Goal: Communication & Community: Answer question/provide support

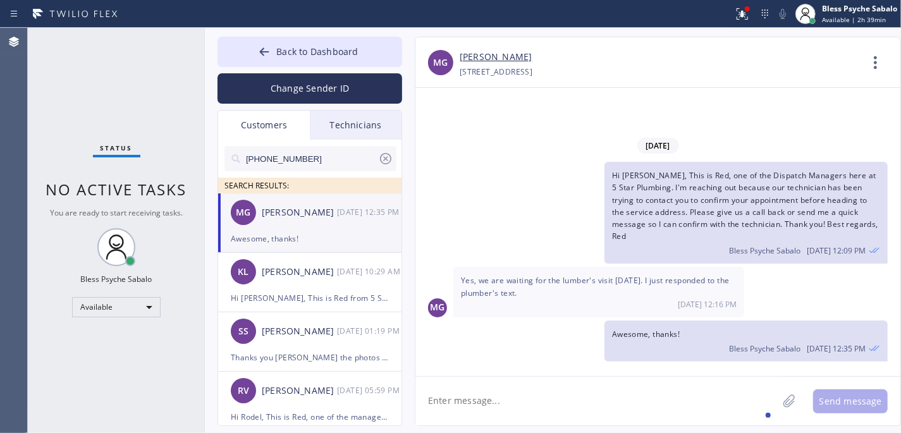
click at [611, 360] on div "Awesome, thanks! Bless Psyche Sabalo [DATE] 12:35 PM" at bounding box center [745, 340] width 283 height 41
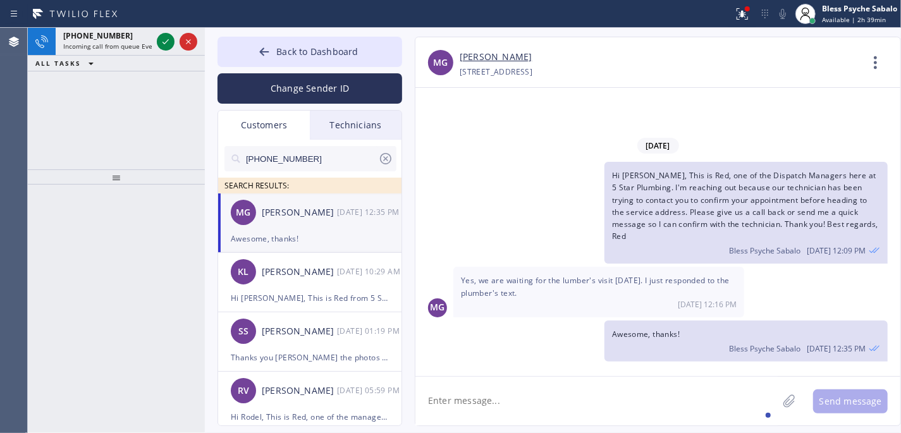
click at [335, 137] on div "Technicians" at bounding box center [356, 125] width 92 height 29
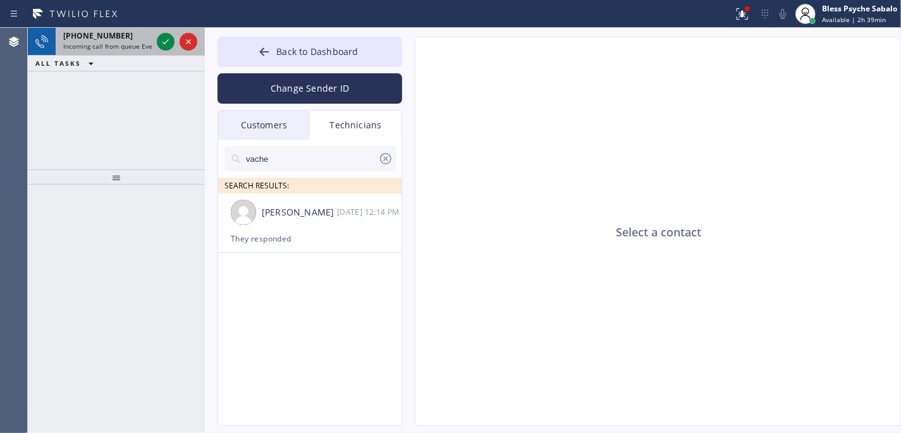
click at [102, 35] on span "[PHONE_NUMBER]" at bounding box center [98, 35] width 70 height 11
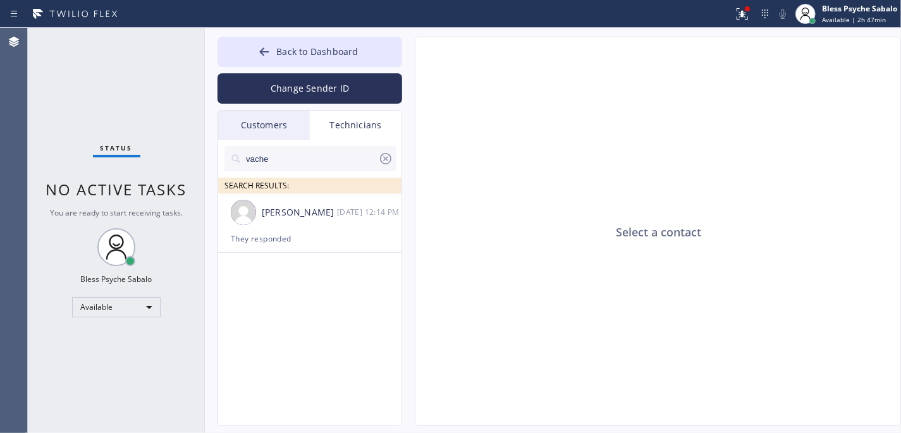
drag, startPoint x: 590, startPoint y: 211, endPoint x: 559, endPoint y: 208, distance: 30.5
click at [590, 211] on div "Select a contact" at bounding box center [658, 231] width 486 height 389
click at [645, 140] on div "Select a contact" at bounding box center [658, 231] width 486 height 389
click at [377, 152] on input "vache" at bounding box center [311, 158] width 133 height 25
click at [386, 162] on icon at bounding box center [385, 158] width 15 height 15
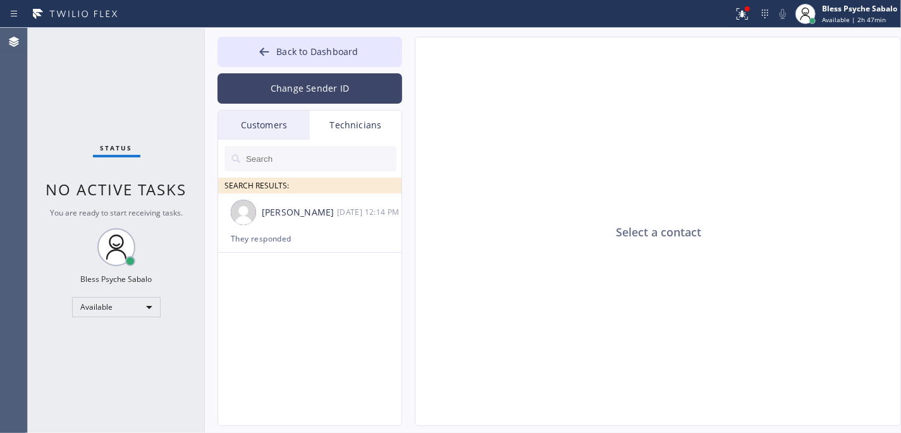
drag, startPoint x: 362, startPoint y: 124, endPoint x: 284, endPoint y: 102, distance: 80.1
click at [349, 119] on div "Technicians" at bounding box center [356, 125] width 92 height 29
click at [279, 101] on button "Change Sender ID" at bounding box center [309, 88] width 185 height 30
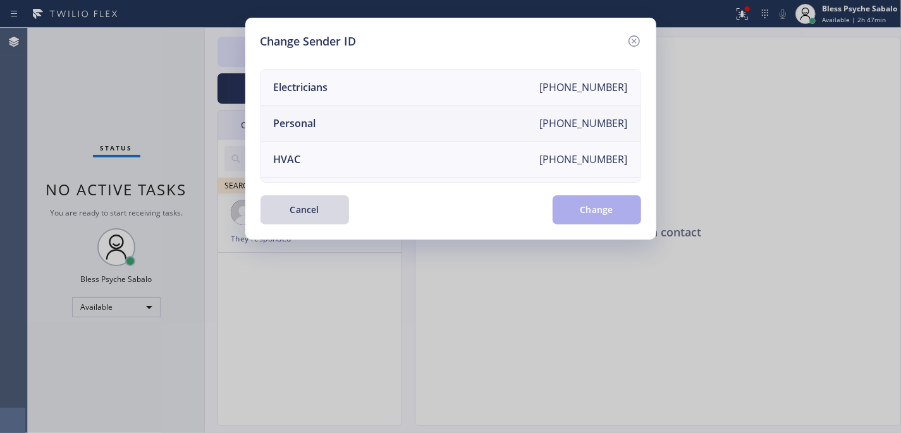
click at [274, 125] on div "Personal" at bounding box center [295, 123] width 42 height 14
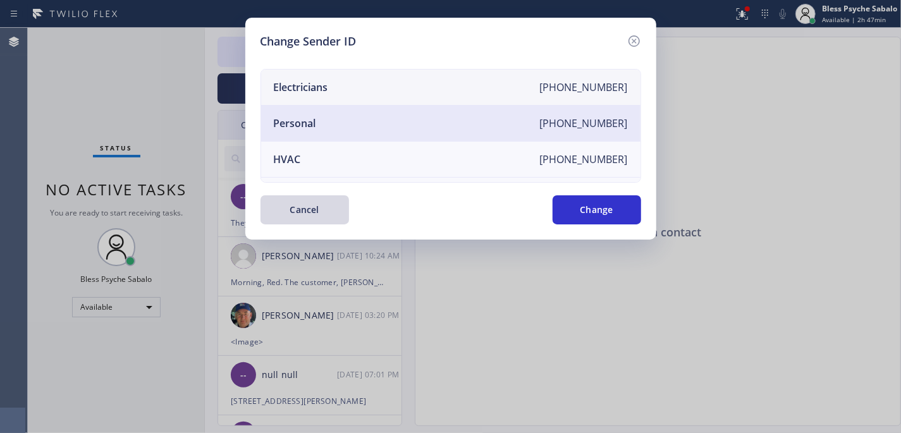
click at [436, 95] on li "Electricians [PHONE_NUMBER]" at bounding box center [450, 88] width 379 height 36
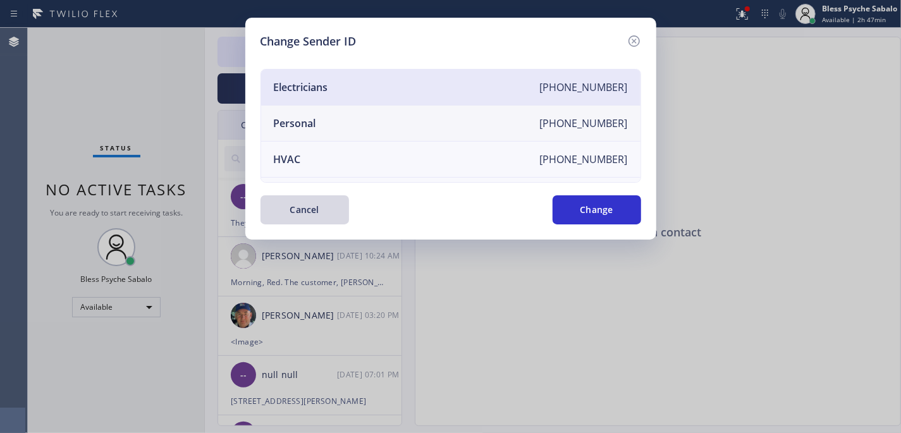
click at [436, 132] on li "Personal [PHONE_NUMBER]" at bounding box center [450, 124] width 379 height 36
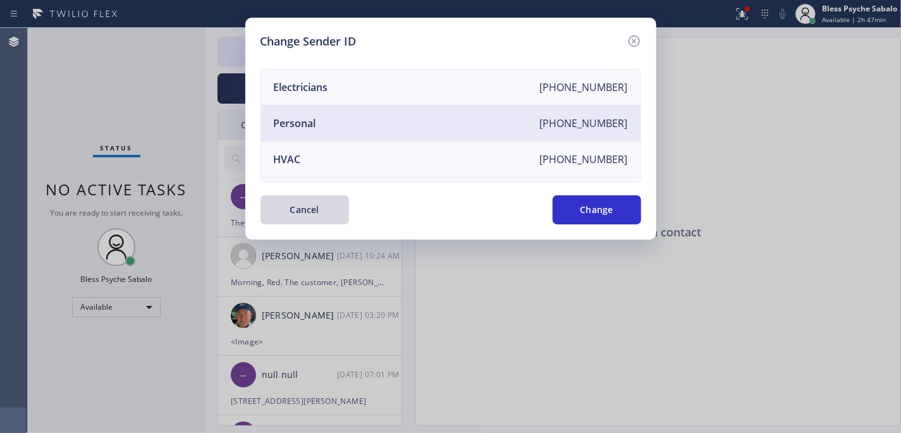
click at [510, 140] on li "Personal [PHONE_NUMBER]" at bounding box center [450, 124] width 379 height 36
click at [585, 202] on button "Change" at bounding box center [596, 209] width 88 height 29
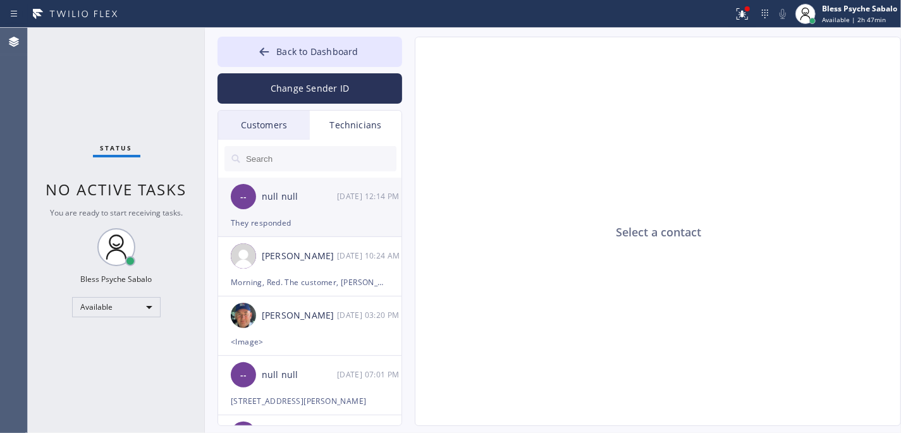
click at [248, 198] on div "--" at bounding box center [243, 196] width 25 height 25
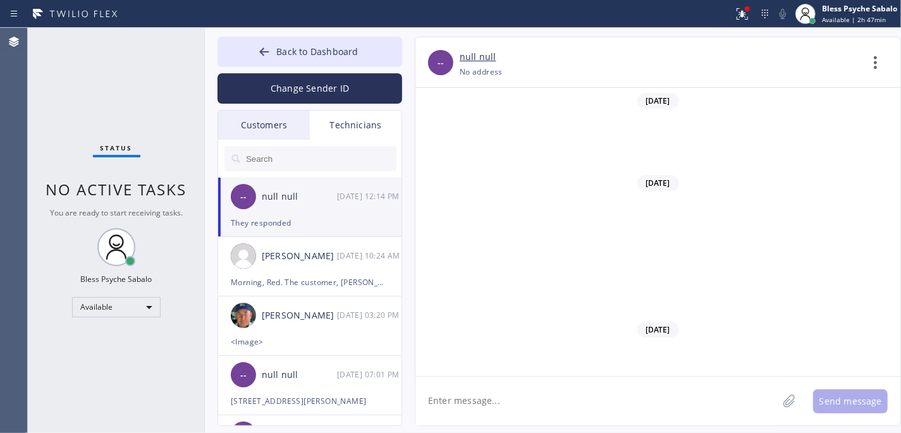
scroll to position [15175, 0]
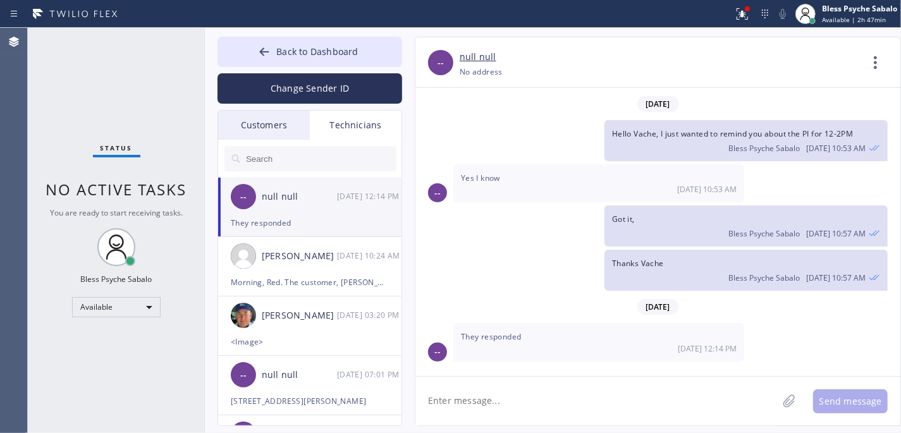
click at [248, 198] on div "--" at bounding box center [243, 196] width 25 height 25
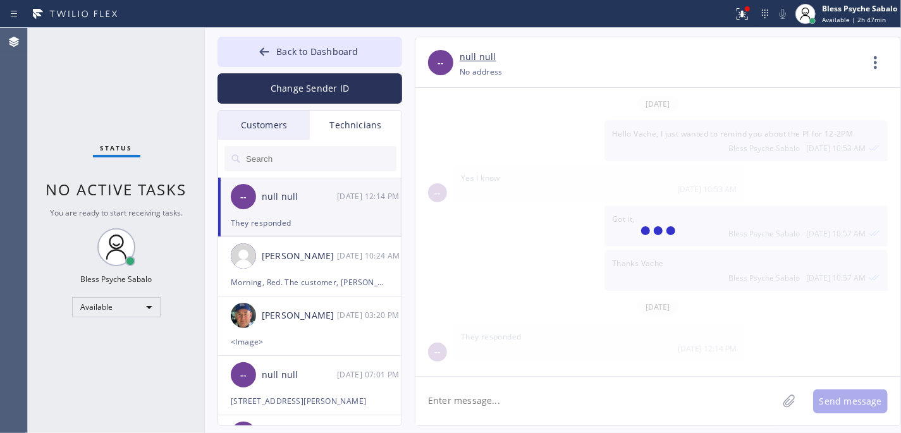
click at [246, 198] on span "--" at bounding box center [243, 197] width 6 height 15
click at [246, 197] on span "--" at bounding box center [243, 197] width 6 height 15
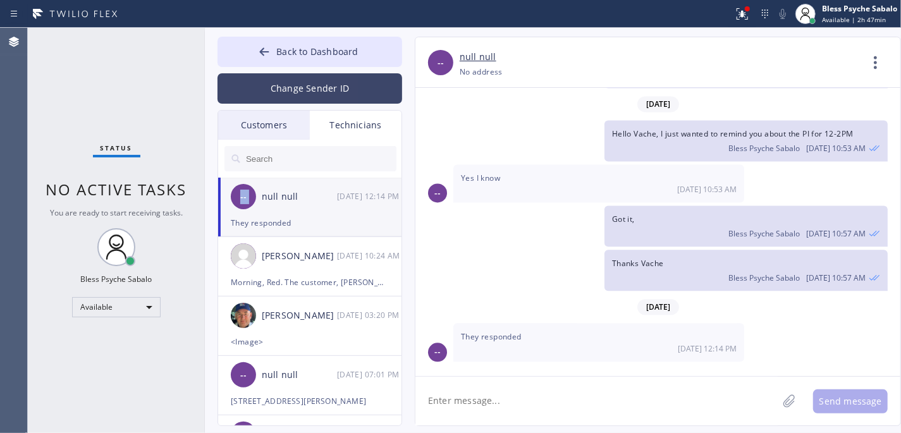
click at [274, 101] on button "Change Sender ID" at bounding box center [309, 88] width 185 height 30
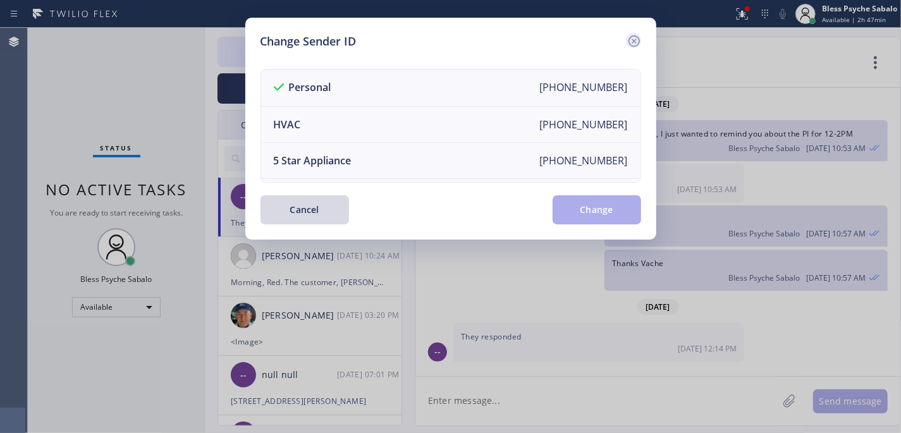
click at [635, 39] on icon at bounding box center [633, 41] width 15 height 15
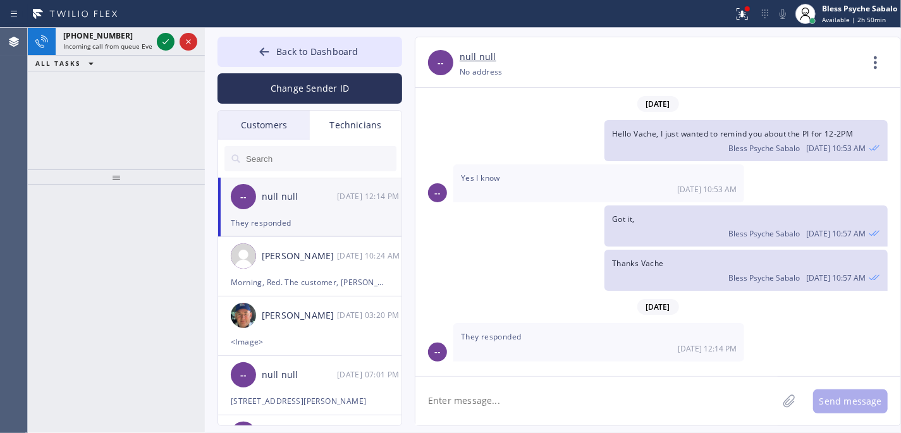
drag, startPoint x: 204, startPoint y: 241, endPoint x: 210, endPoint y: 239, distance: 6.8
click at [205, 241] on div at bounding box center [205, 230] width 0 height 405
click at [138, 42] on span "Incoming call from queue Everybody" at bounding box center [117, 46] width 109 height 9
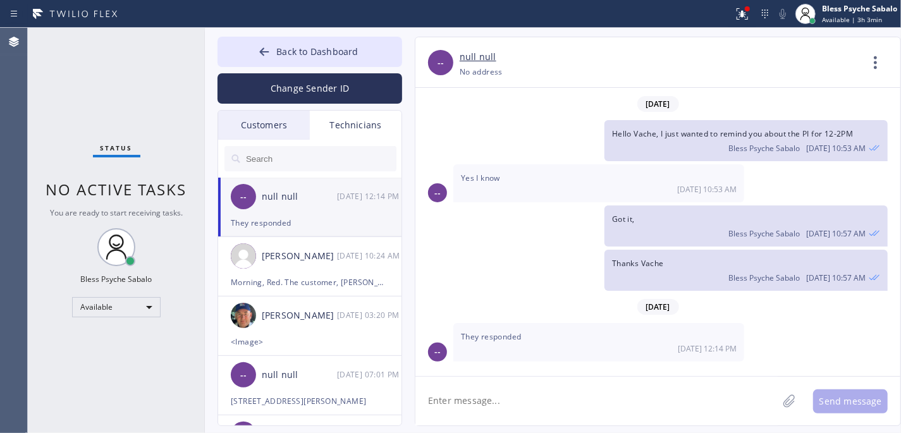
click at [542, 269] on div "Thanks Vache Bless Psyche Sabalo [DATE] 10:57 AM" at bounding box center [651, 270] width 472 height 41
click at [453, 273] on div "Thanks Vache Bless Psyche Sabalo [DATE] 10:57 AM" at bounding box center [651, 270] width 472 height 41
click at [382, 135] on div "Technicians" at bounding box center [356, 125] width 92 height 29
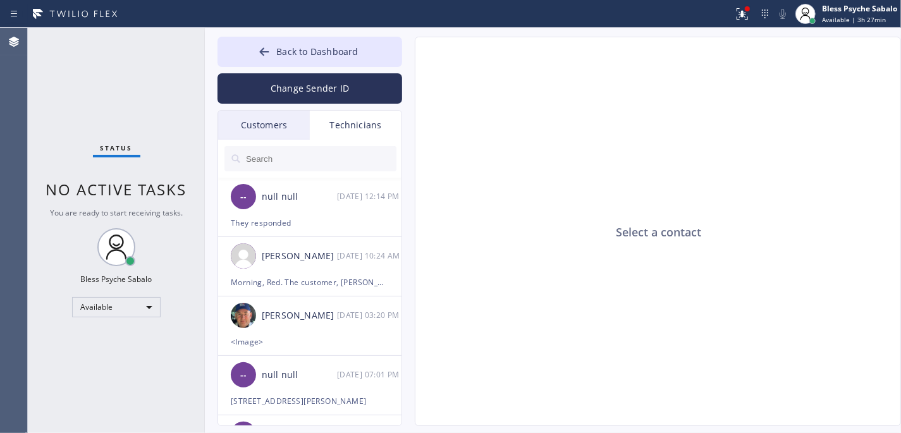
click at [288, 117] on div "Customers" at bounding box center [264, 125] width 92 height 29
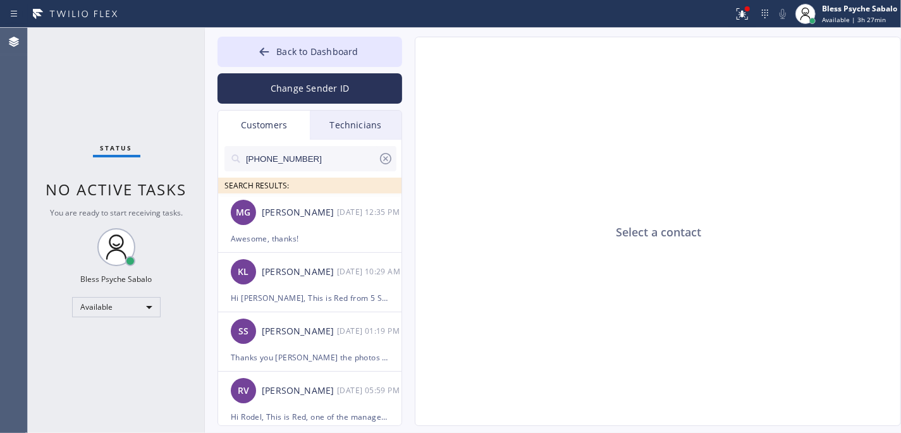
click at [352, 117] on div "Technicians" at bounding box center [356, 125] width 92 height 29
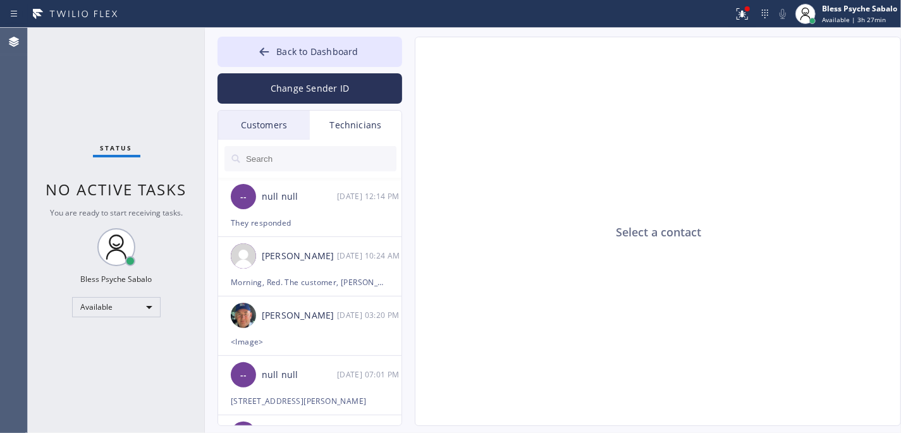
click at [347, 170] on input "text" at bounding box center [321, 158] width 152 height 25
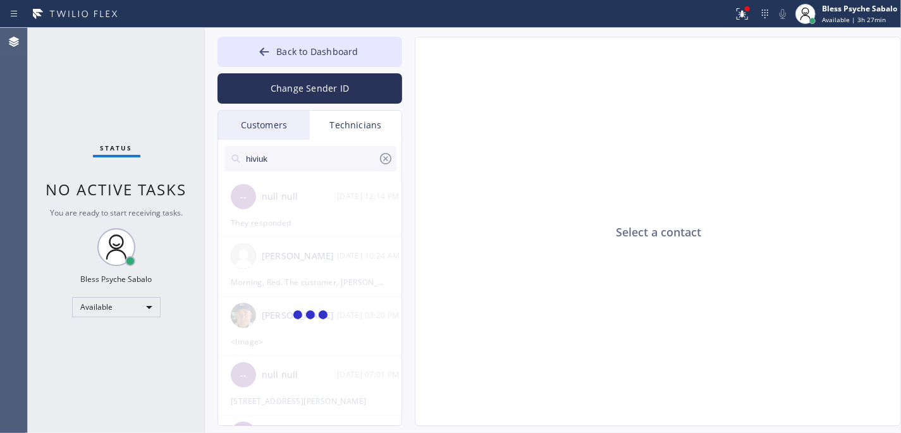
type input "hiviuk"
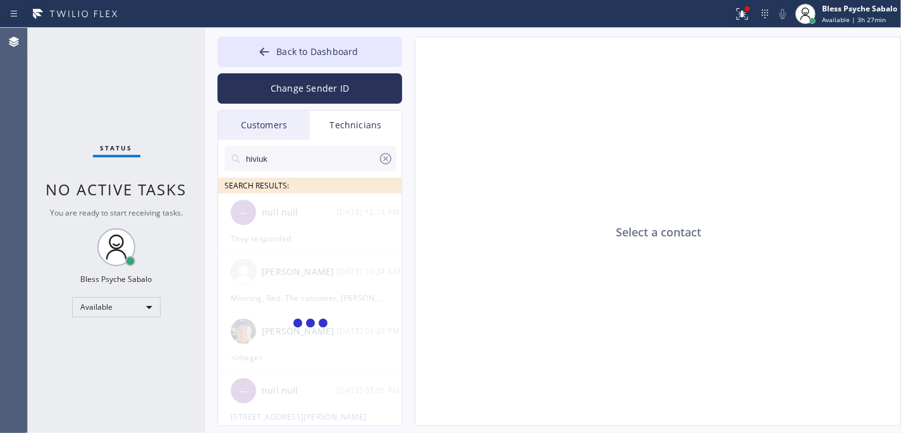
drag, startPoint x: 311, startPoint y: 138, endPoint x: 303, endPoint y: 140, distance: 8.0
click at [303, 140] on div "Customers Technicians [PHONE_NUMBER] SEARCH RESULTS: MG [PERSON_NAME] [DATE] 12…" at bounding box center [309, 268] width 185 height 316
click at [312, 175] on div at bounding box center [310, 179] width 172 height 16
click at [314, 169] on input "hiviuk" at bounding box center [311, 158] width 133 height 25
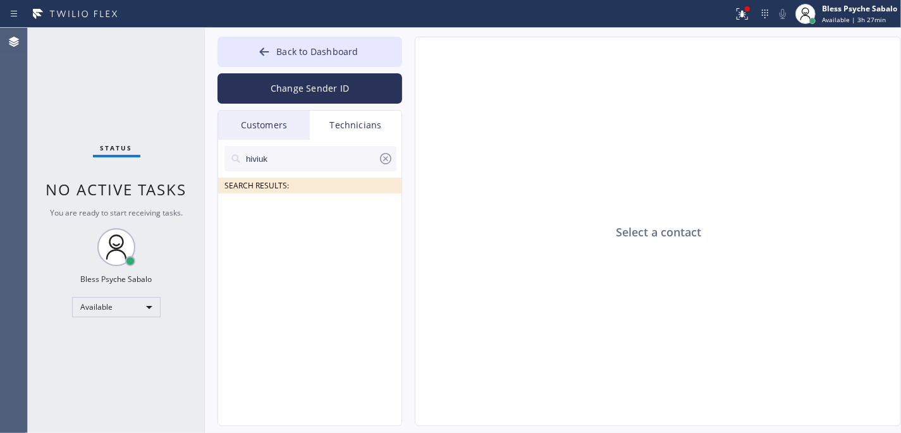
click at [314, 167] on input "hiviuk" at bounding box center [311, 158] width 133 height 25
click at [315, 166] on input "hiviuk" at bounding box center [311, 158] width 133 height 25
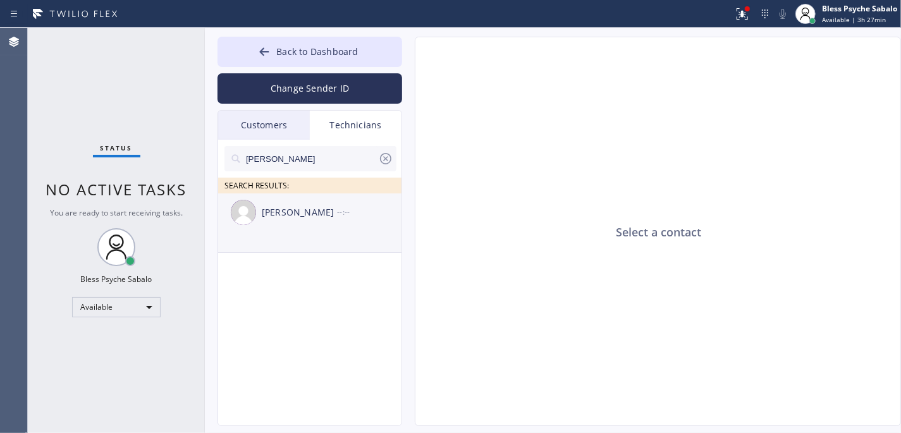
type input "[PERSON_NAME]"
click at [307, 231] on li "[PERSON_NAME] --:--" at bounding box center [310, 222] width 185 height 59
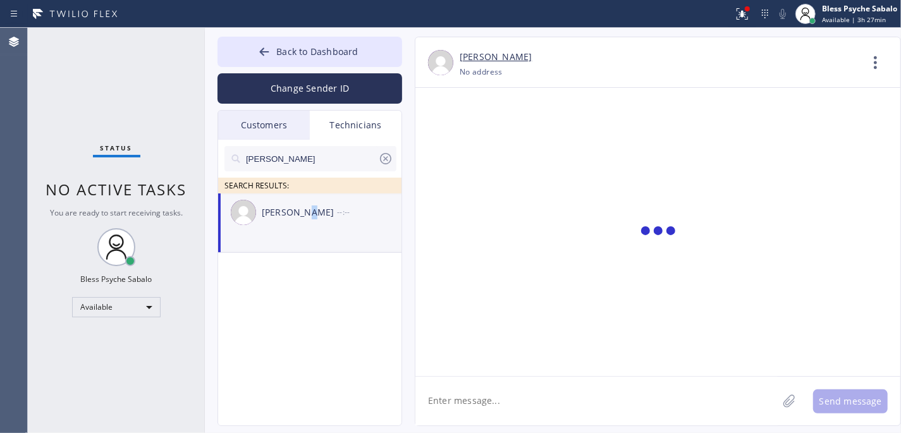
scroll to position [19867, 0]
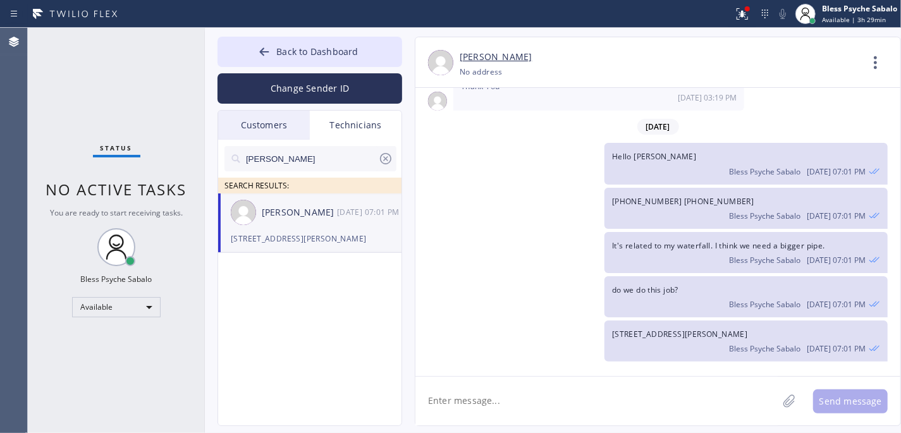
click at [520, 107] on div "Thank You [DATE] 03:19 PM" at bounding box center [598, 92] width 291 height 38
click at [379, 110] on div "Customers Technicians [PHONE_NUMBER] SEARCH RESULTS: MG [PERSON_NAME] [DATE] 12…" at bounding box center [309, 268] width 185 height 316
click at [375, 123] on div "Technicians" at bounding box center [356, 125] width 92 height 29
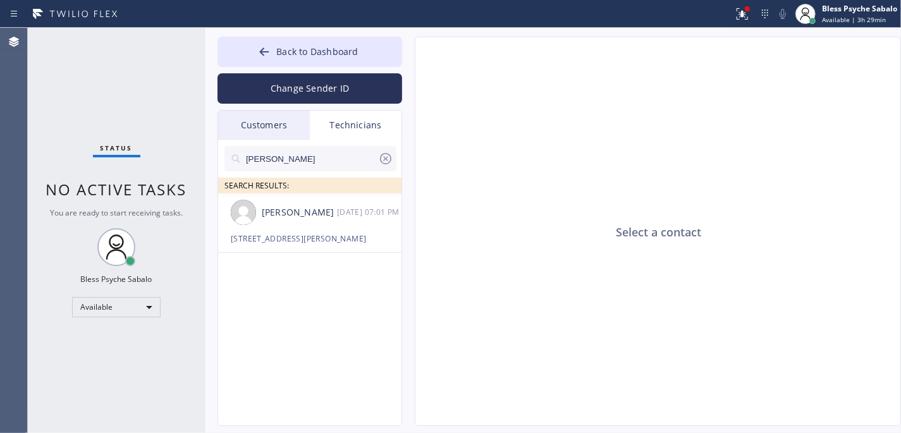
click at [389, 166] on icon at bounding box center [385, 158] width 15 height 15
click at [382, 157] on input "text" at bounding box center [321, 158] width 152 height 25
type input "h"
type input "[PERSON_NAME]"
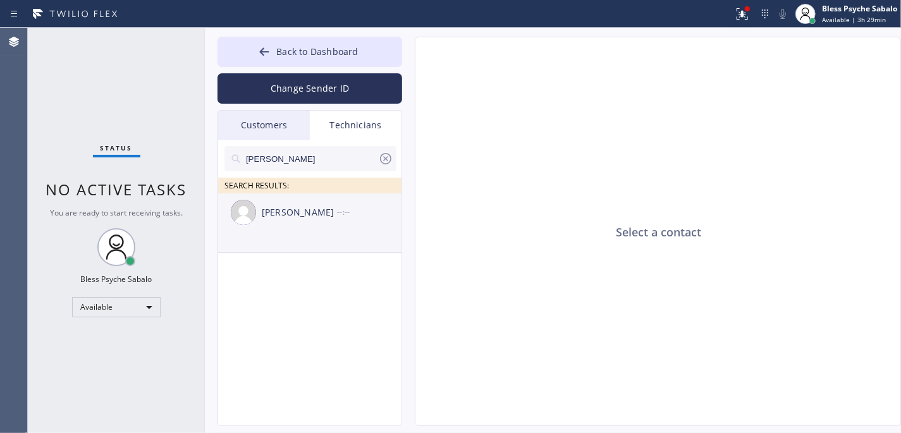
click at [325, 217] on div "[PERSON_NAME]" at bounding box center [299, 212] width 75 height 15
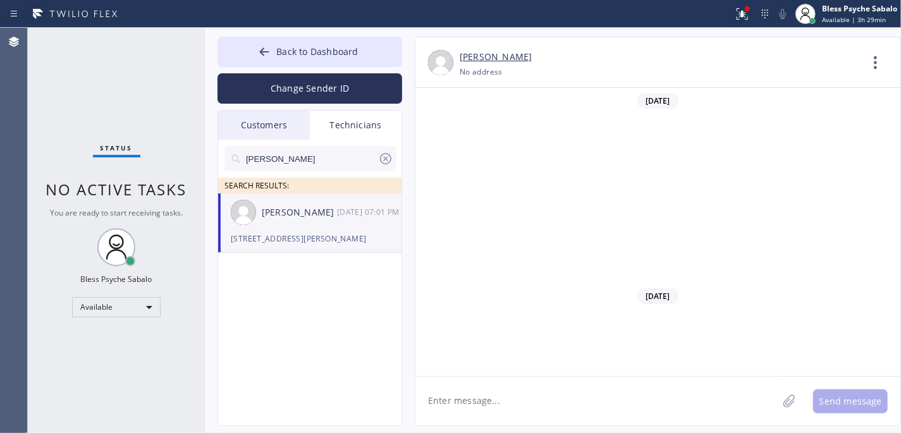
click at [554, 400] on textarea at bounding box center [596, 401] width 362 height 49
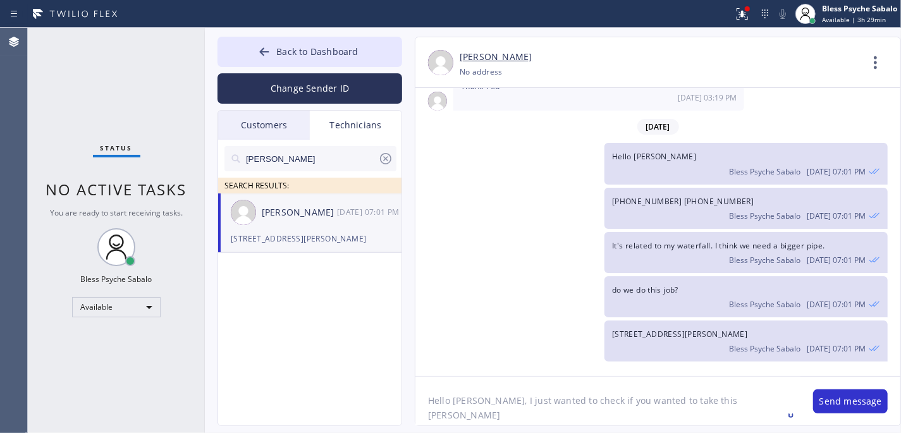
type textarea "Hello [PERSON_NAME], I just wanted to check if you wanted to take this job"
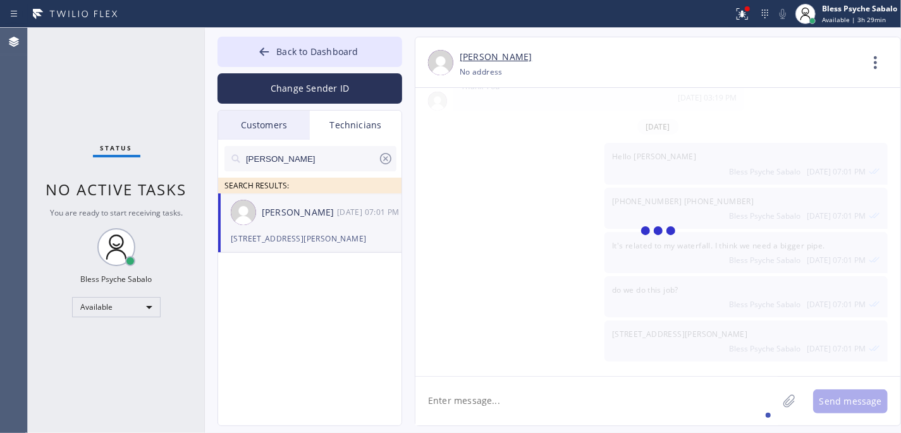
paste textarea "[PERSON_NAME] 6 minutes ago corssbook from Electrical [URL][DOMAIN_NAME] shower…"
type textarea "[PERSON_NAME] 6 minutes ago corssbook from Electrical [URL][DOMAIN_NAME] shower…"
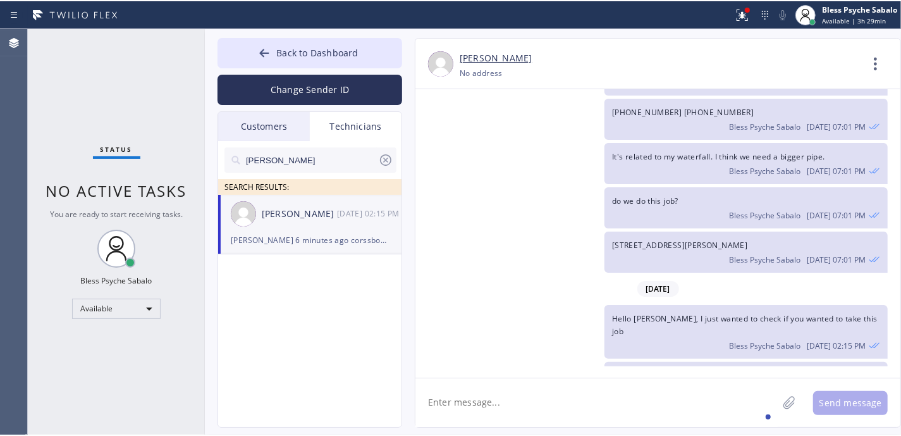
scroll to position [20022, 0]
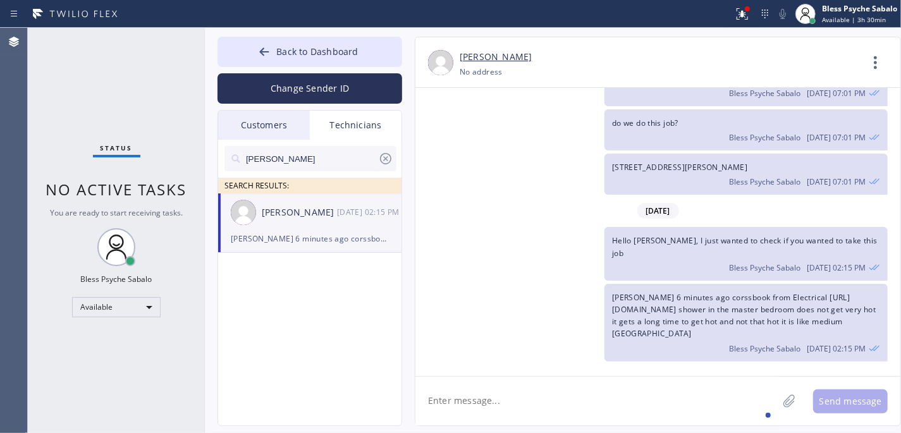
click at [497, 195] on div "[STREET_ADDRESS][PERSON_NAME] Bless Psyche Sabalo [DATE] 07:01 PM" at bounding box center [651, 174] width 472 height 41
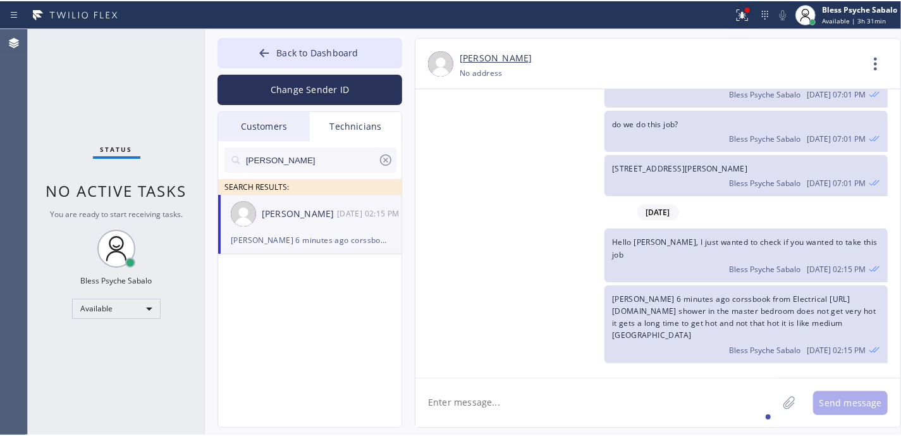
scroll to position [20019, 0]
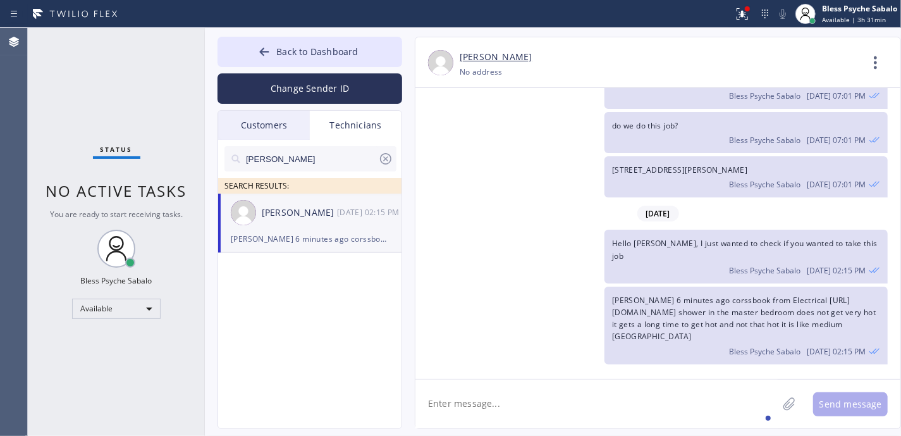
click at [403, 176] on div "Back to Dashboard Change Sender ID Customers Technicians [PHONE_NUMBER] SEARCH …" at bounding box center [553, 232] width 696 height 408
drag, startPoint x: 529, startPoint y: 192, endPoint x: 575, endPoint y: 207, distance: 48.0
click at [530, 193] on div "[STREET_ADDRESS][PERSON_NAME] Bless Psyche Sabalo [DATE] 07:01 PM" at bounding box center [651, 176] width 472 height 41
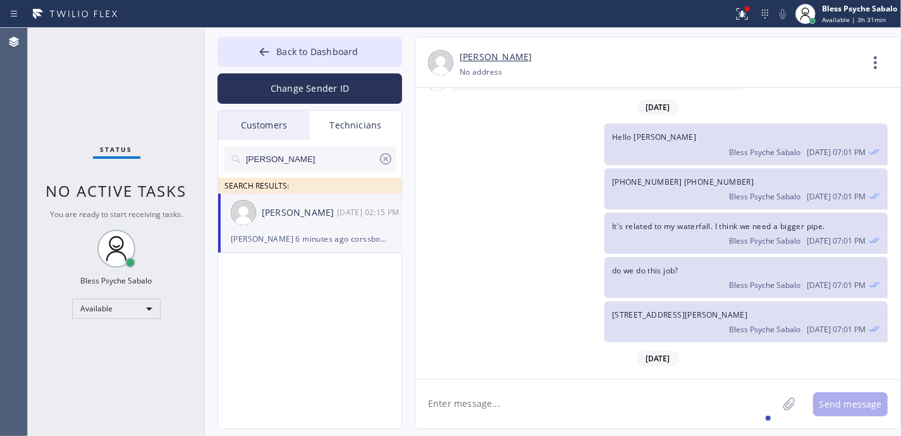
scroll to position [19851, 0]
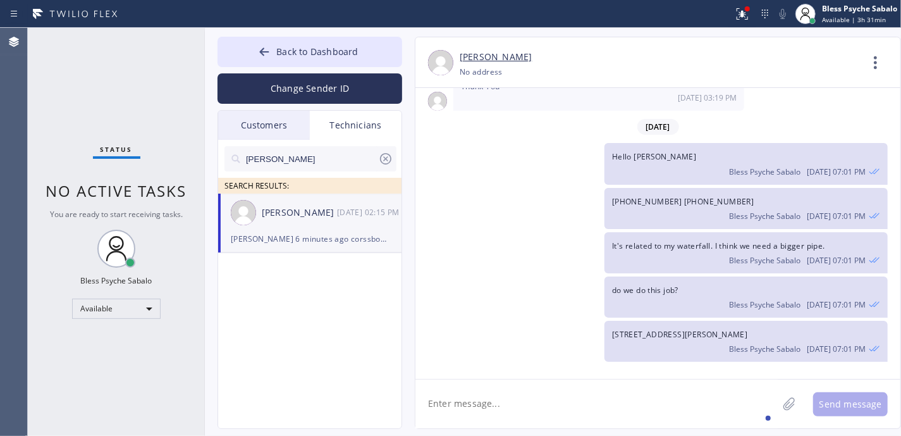
drag, startPoint x: 871, startPoint y: 52, endPoint x: 868, endPoint y: 59, distance: 7.6
click at [872, 52] on icon at bounding box center [875, 62] width 30 height 30
click at [764, 128] on li "Call to Technician" at bounding box center [798, 129] width 183 height 33
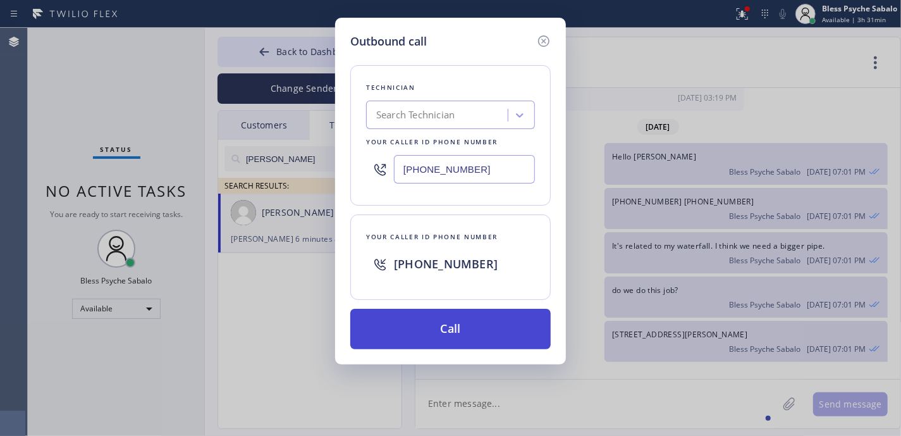
click at [519, 344] on button "Call" at bounding box center [450, 328] width 200 height 40
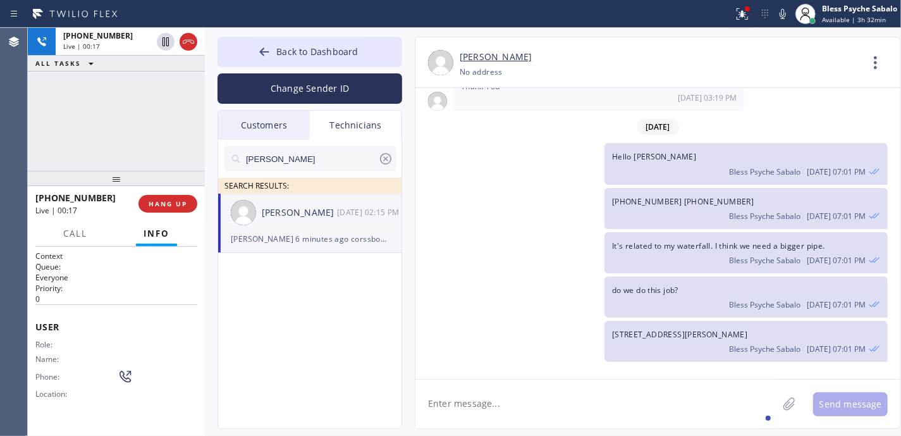
click at [418, 229] on div "[PHONE_NUMBER] [PHONE_NUMBER] Bless Psyche Sabalo [DATE] 07:01 PM" at bounding box center [651, 208] width 472 height 41
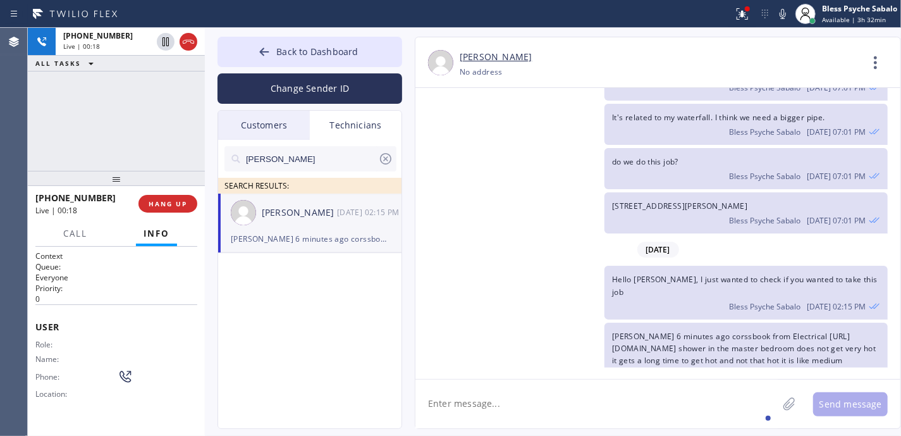
scroll to position [20019, 0]
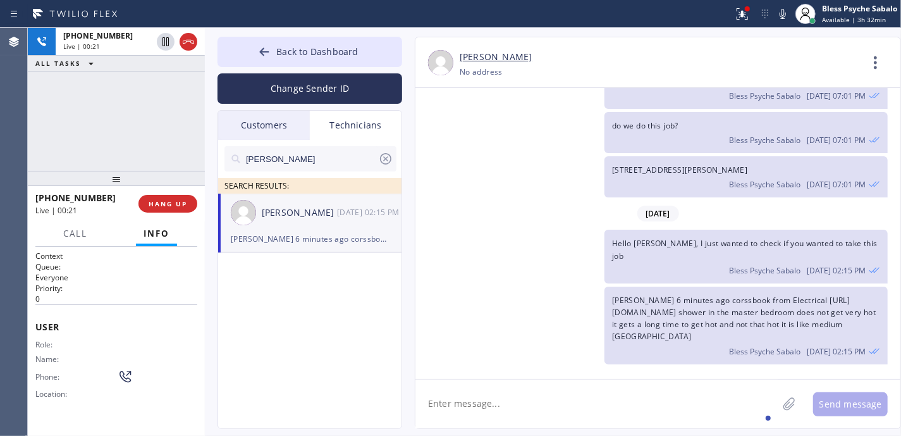
click at [588, 386] on textarea at bounding box center [596, 403] width 362 height 49
click at [502, 153] on div "do we do this job? Bless Psyche Sabalo [DATE] 07:01 PM" at bounding box center [651, 132] width 472 height 41
click at [651, 413] on textarea at bounding box center [596, 403] width 362 height 49
paste textarea "[STREET_ADDRESS]"
type textarea "[STREET_ADDRESS]"
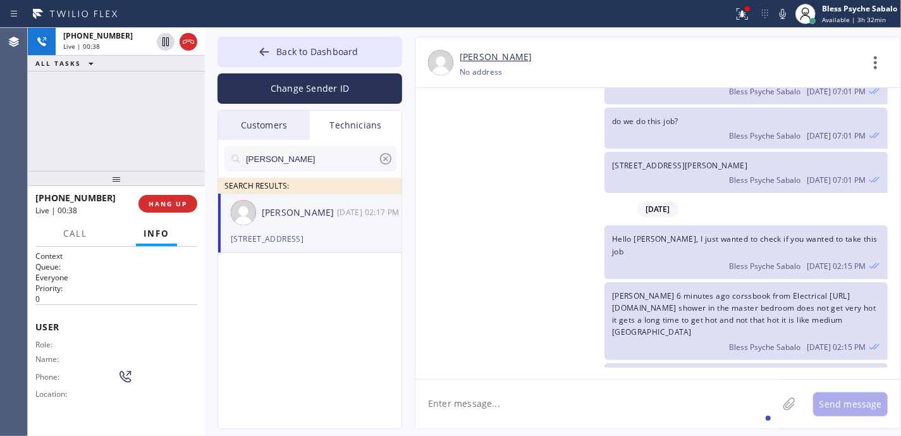
scroll to position [20063, 0]
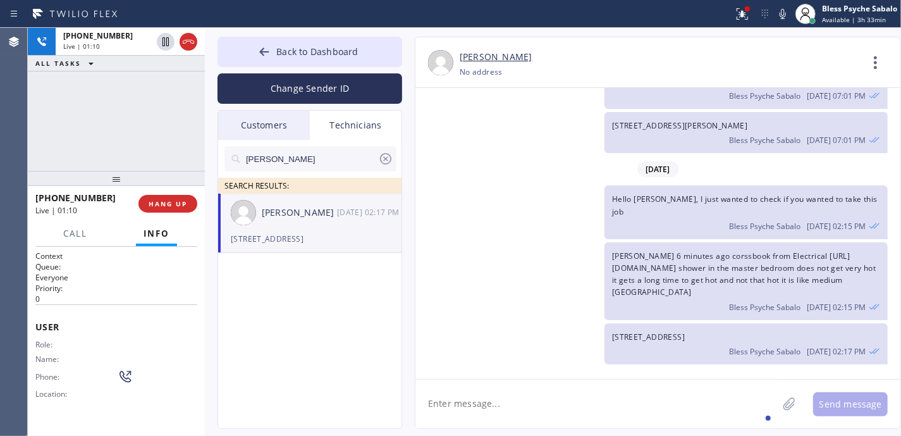
click at [568, 425] on textarea at bounding box center [596, 403] width 362 height 49
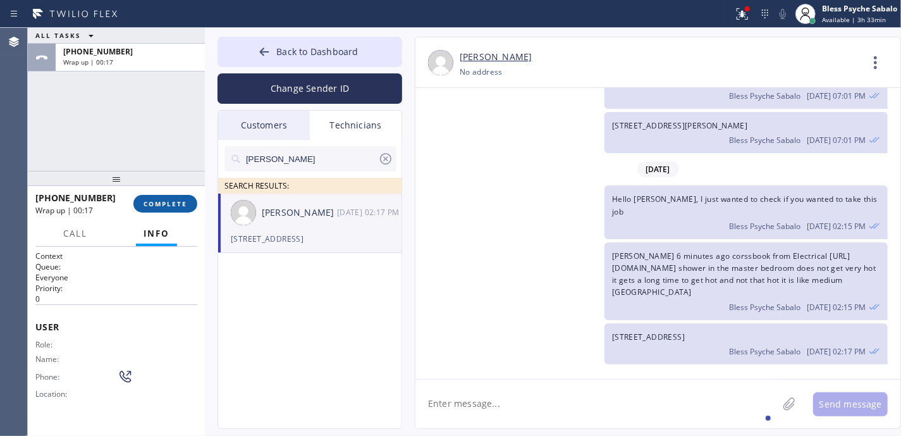
click at [175, 211] on button "COMPLETE" at bounding box center [165, 204] width 64 height 18
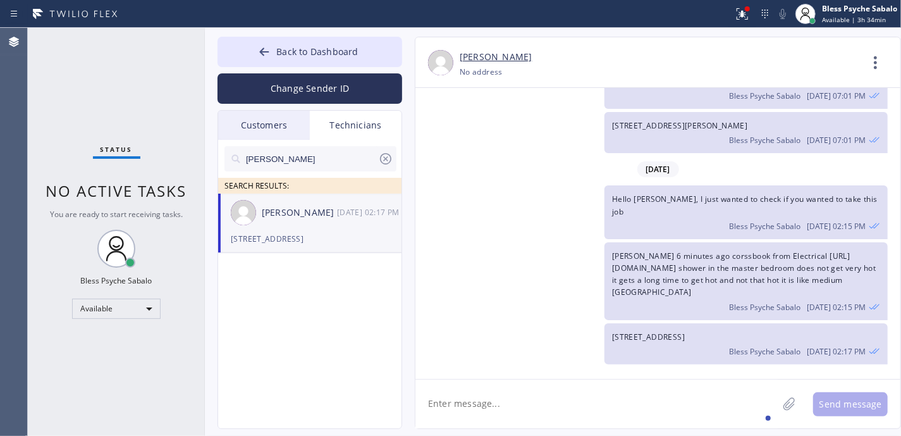
click at [387, 160] on icon at bounding box center [385, 158] width 11 height 11
click at [350, 122] on div "Technicians" at bounding box center [356, 125] width 92 height 29
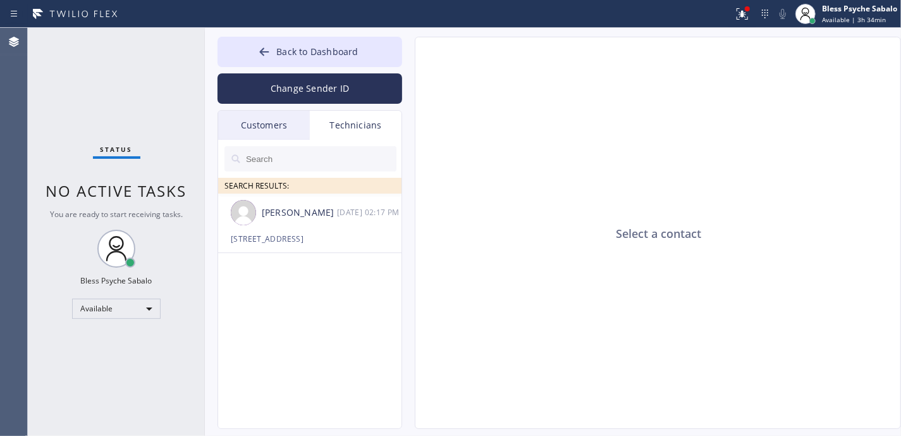
click at [334, 162] on input "text" at bounding box center [321, 158] width 152 height 25
type input "vache"
drag, startPoint x: 337, startPoint y: 233, endPoint x: 344, endPoint y: 231, distance: 7.1
click at [338, 231] on li "[PERSON_NAME] --:--" at bounding box center [310, 222] width 185 height 59
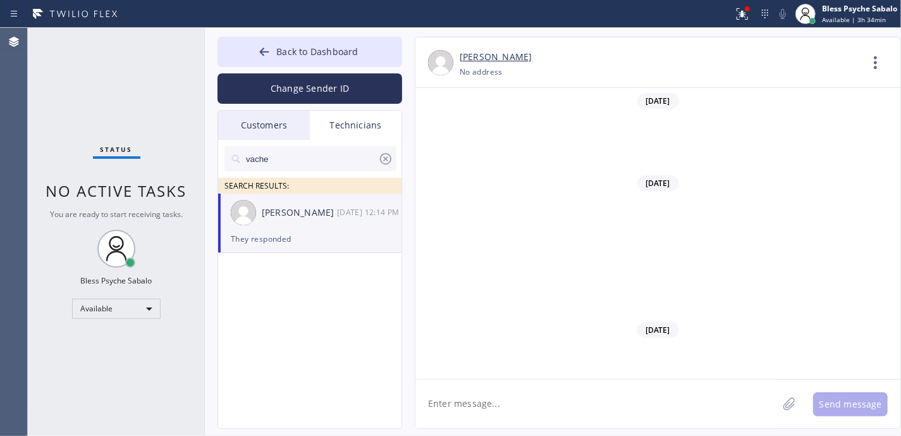
scroll to position [15172, 0]
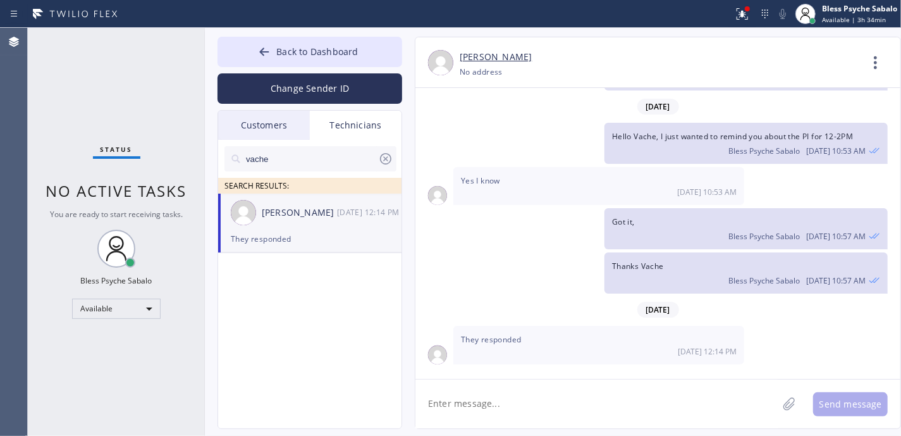
click at [620, 398] on textarea at bounding box center [596, 403] width 362 height 49
type textarea "Hello Vache,"
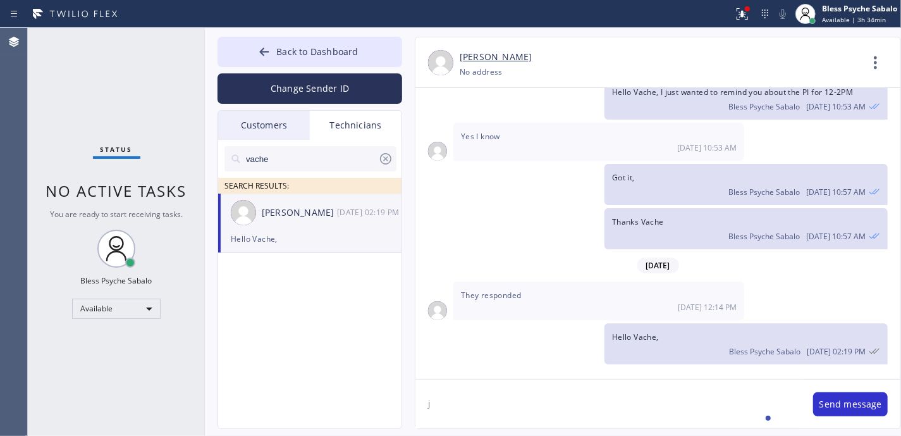
scroll to position [15217, 0]
type textarea "just wanted to see if you wanted to take this job"
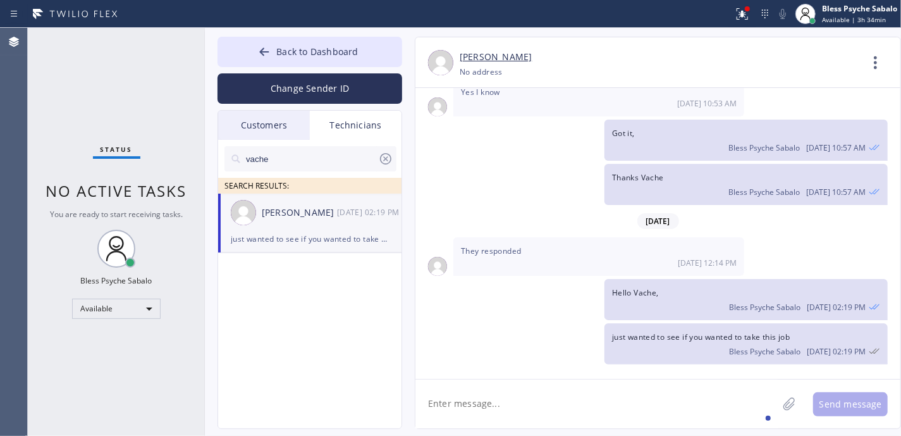
scroll to position [15261, 0]
click at [521, 312] on div "Hello Vache, Bless Psyche Sabalo [DATE] 02:19 PM" at bounding box center [651, 299] width 472 height 41
click at [547, 415] on textarea at bounding box center [596, 403] width 362 height 49
paste textarea "shower in the master bedroom does not get very hot it gets a long time to get h…"
type textarea "shower in the master bedroom does not get very hot it gets a long time to get h…"
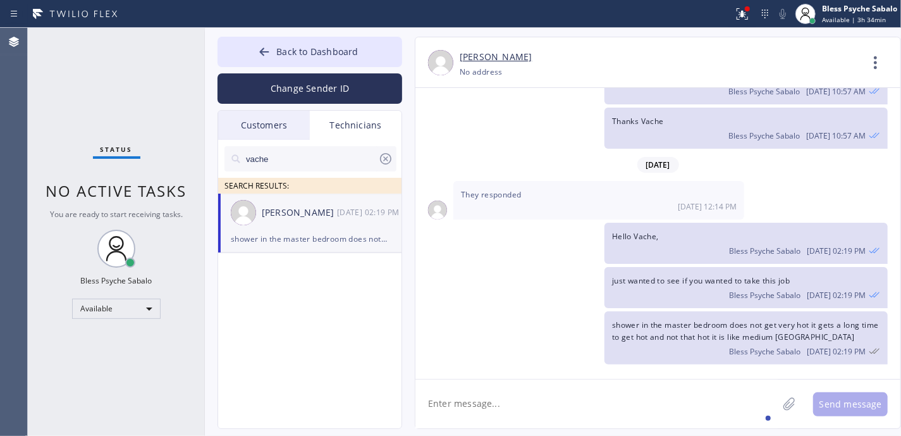
scroll to position [15329, 0]
drag, startPoint x: 394, startPoint y: 276, endPoint x: 398, endPoint y: 284, distance: 8.2
click at [395, 278] on ul "[PERSON_NAME] [DATE] 02:19 PM shower in the master bedroom does not get very ho…" at bounding box center [310, 237] width 185 height 88
click at [527, 417] on textarea at bounding box center [596, 403] width 362 height 49
paste textarea "[STREET_ADDRESS]"
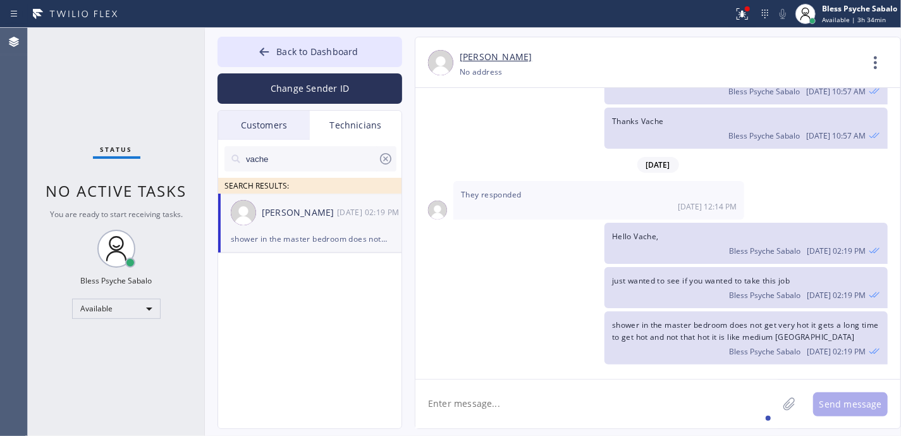
type textarea "[STREET_ADDRESS]"
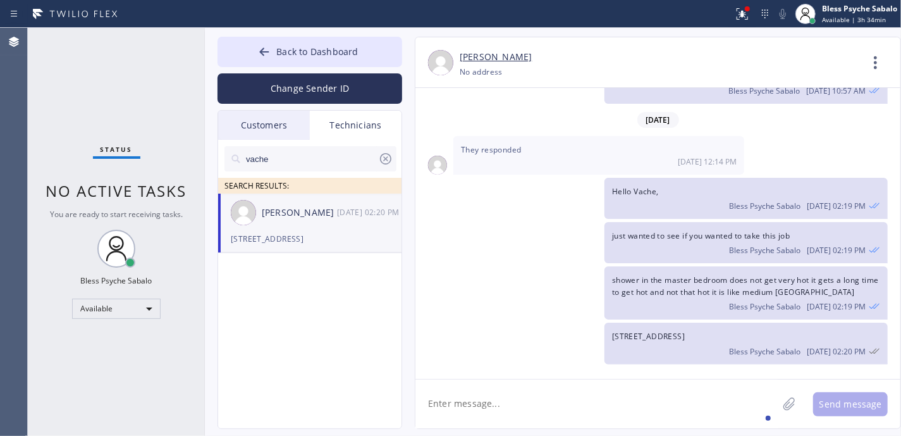
scroll to position [15374, 0]
click at [97, 248] on div at bounding box center [116, 248] width 38 height 38
click at [459, 271] on div "shower in the master bedroom does not get very hot it gets a long time to get h…" at bounding box center [651, 292] width 472 height 53
click at [517, 373] on div "[DATE] Hi thank you for the voicemail I was busy nice to meet you also, are you…" at bounding box center [657, 233] width 485 height 291
drag, startPoint x: 885, startPoint y: 52, endPoint x: 869, endPoint y: 82, distance: 34.0
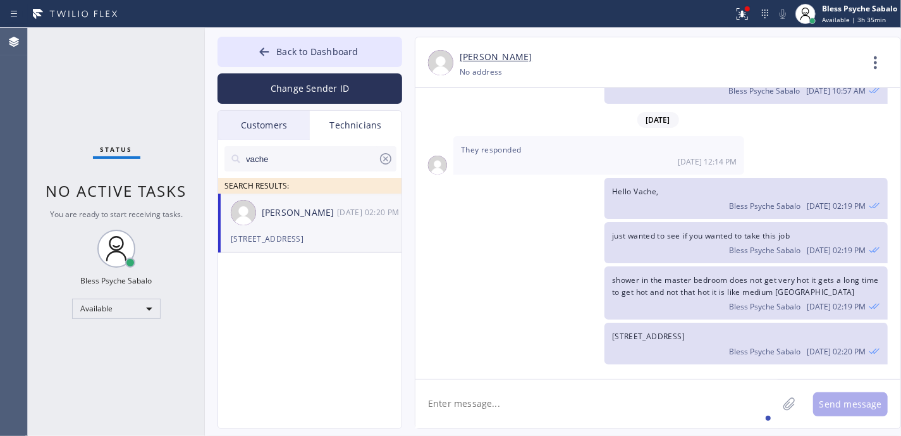
click at [883, 56] on icon at bounding box center [875, 62] width 30 height 30
click at [459, 211] on div at bounding box center [450, 218] width 901 height 436
click at [863, 70] on icon at bounding box center [875, 62] width 30 height 30
click at [791, 130] on li "Call to Technician" at bounding box center [798, 129] width 183 height 33
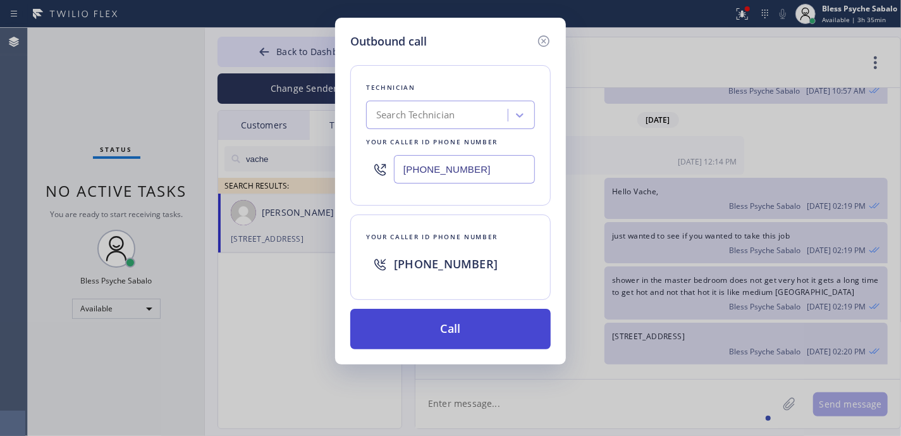
click at [466, 332] on button "Call" at bounding box center [450, 328] width 200 height 40
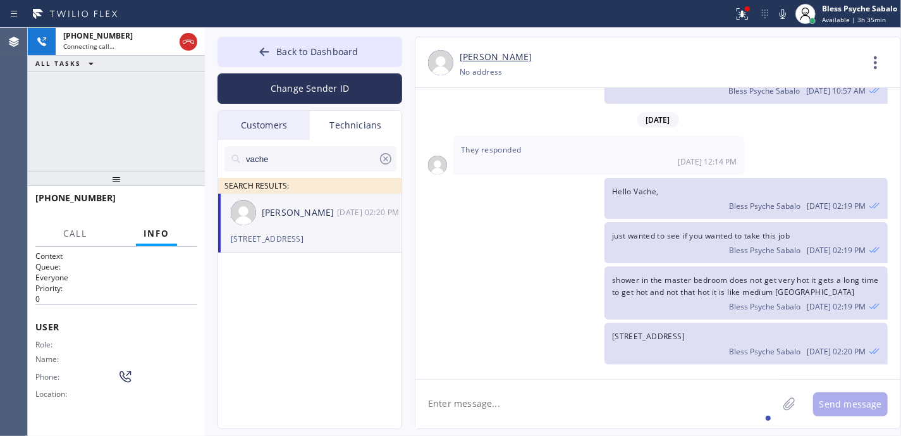
drag, startPoint x: 528, startPoint y: 228, endPoint x: 180, endPoint y: 0, distance: 416.9
click at [524, 225] on div "just wanted to see if you wanted to take this job Bless Psyche Sabalo [DATE] 02…" at bounding box center [651, 242] width 472 height 41
click at [491, 381] on textarea at bounding box center [596, 403] width 362 height 49
click at [479, 238] on div "just wanted to see if you wanted to take this job Bless Psyche Sabalo [DATE] 02…" at bounding box center [651, 242] width 472 height 41
drag, startPoint x: 658, startPoint y: 292, endPoint x: 666, endPoint y: 294, distance: 8.4
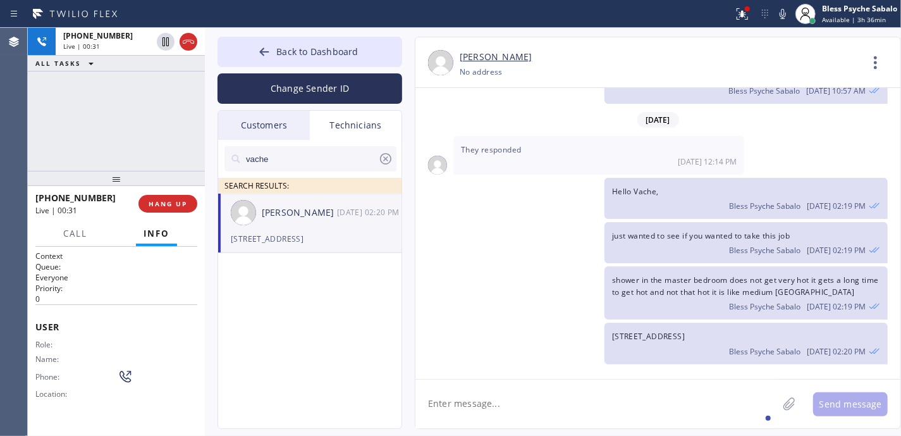
click at [666, 294] on div "shower in the master bedroom does not get very hot it gets a long time to get h…" at bounding box center [651, 292] width 472 height 53
click at [662, 305] on div "Bless Psyche Sabalo [DATE] 02:19 PM" at bounding box center [746, 305] width 268 height 14
drag, startPoint x: 654, startPoint y: 296, endPoint x: 608, endPoint y: 265, distance: 55.1
click at [608, 266] on div "shower in the master bedroom does not get very hot it gets a long time to get h…" at bounding box center [745, 292] width 283 height 53
click at [600, 269] on div "shower in the master bedroom does not get very hot it gets a long time to get h…" at bounding box center [651, 292] width 472 height 53
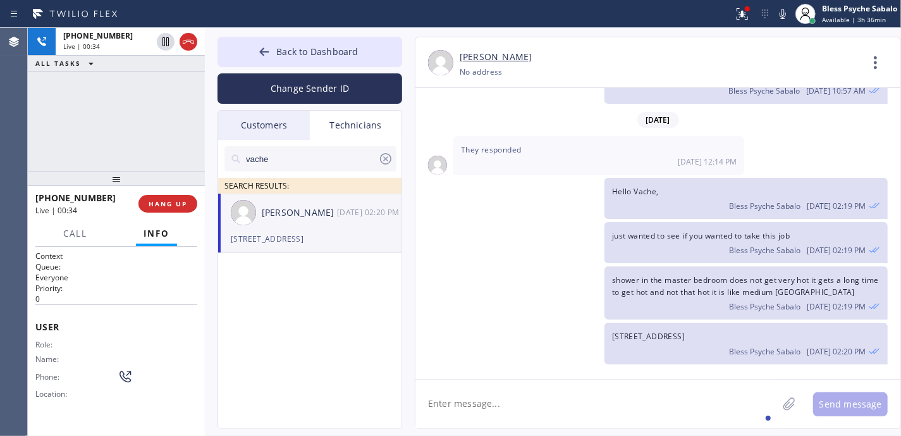
drag, startPoint x: 599, startPoint y: 257, endPoint x: 638, endPoint y: 289, distance: 50.7
click at [638, 289] on div "shower in the master bedroom does not get very hot it gets a long time to get h…" at bounding box center [651, 292] width 472 height 53
click at [520, 178] on div "Hello Vache, Bless Psyche Sabalo [DATE] 02:19 PM" at bounding box center [651, 198] width 472 height 41
click at [81, 44] on span "Live | 00:36" at bounding box center [81, 46] width 37 height 9
click at [170, 205] on span "HANG UP" at bounding box center [168, 203] width 39 height 9
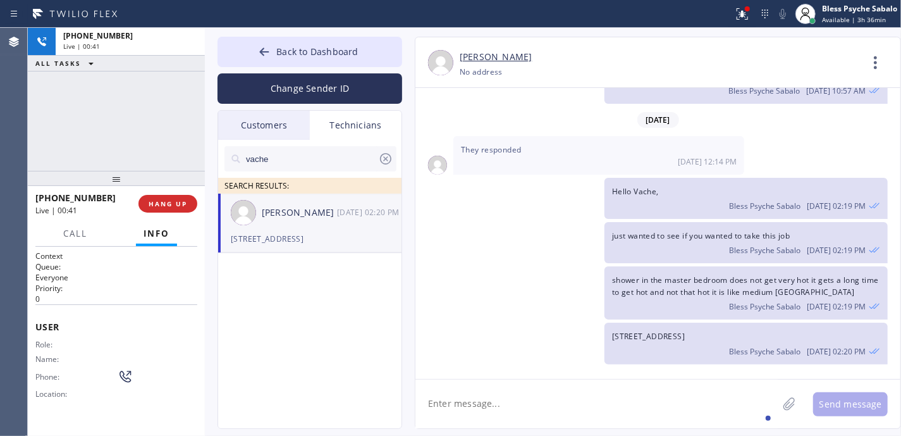
click at [494, 272] on div "shower in the master bedroom does not get very hot it gets a long time to get h…" at bounding box center [651, 292] width 472 height 53
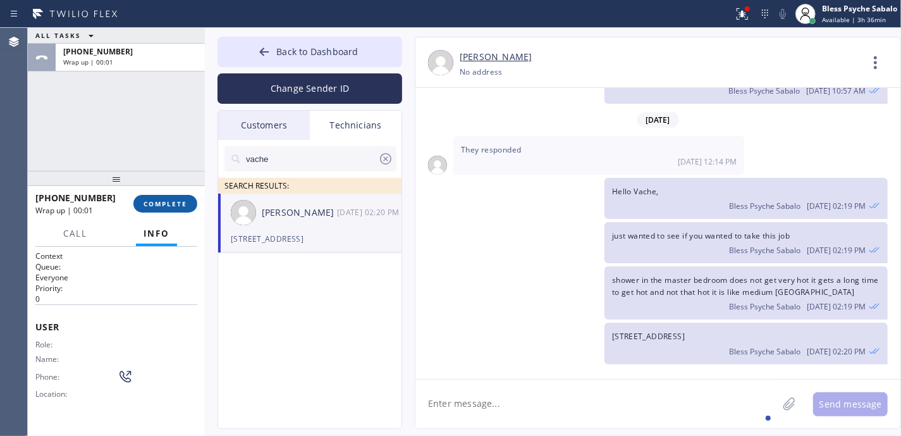
click at [181, 198] on button "COMPLETE" at bounding box center [165, 204] width 64 height 18
click at [442, 271] on div "shower in the master bedroom does not get very hot it gets a long time to get h…" at bounding box center [651, 292] width 472 height 53
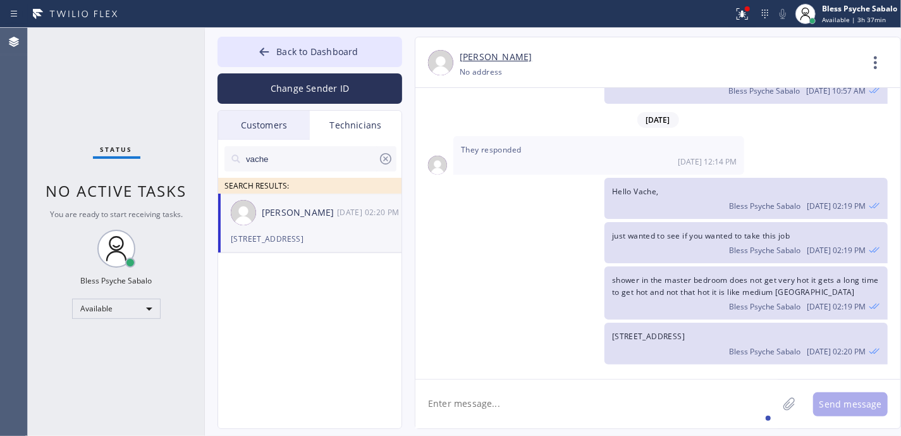
scroll to position [15374, 0]
click at [510, 350] on div "[STREET_ADDRESS] Bless Psyche Sabalo [DATE] 02:20 PM" at bounding box center [651, 342] width 472 height 41
click at [362, 341] on div "vache SEARCH RESULTS: [PERSON_NAME] [DATE] 02:20 PM [STREET_ADDRESS]" at bounding box center [310, 298] width 185 height 317
drag, startPoint x: 386, startPoint y: 54, endPoint x: 395, endPoint y: 59, distance: 10.7
click at [386, 54] on button "Back to Dashboard" at bounding box center [309, 52] width 185 height 30
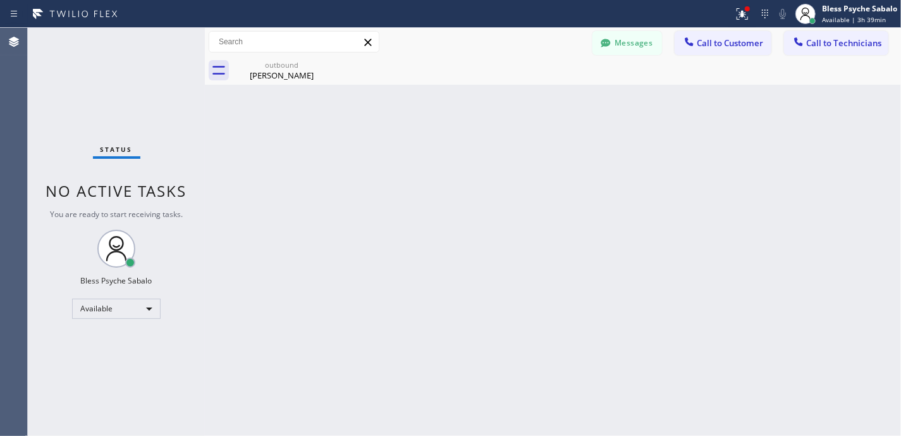
click at [822, 41] on span "Call to Technicians" at bounding box center [843, 42] width 75 height 11
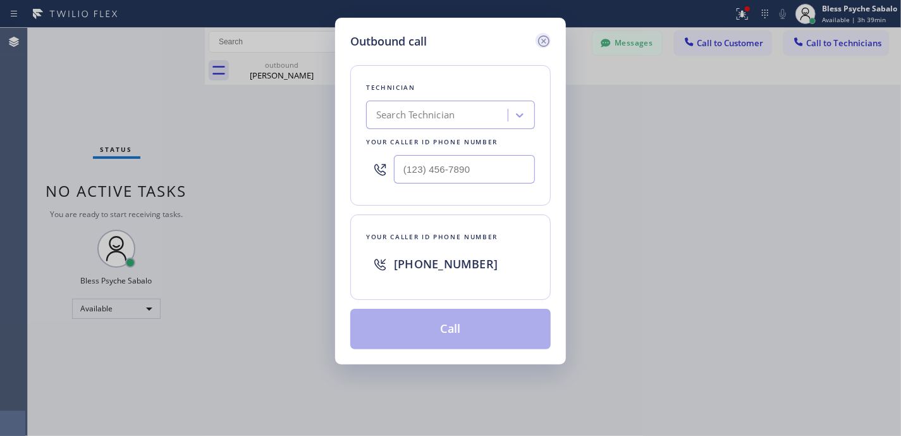
click at [541, 38] on icon at bounding box center [543, 41] width 15 height 15
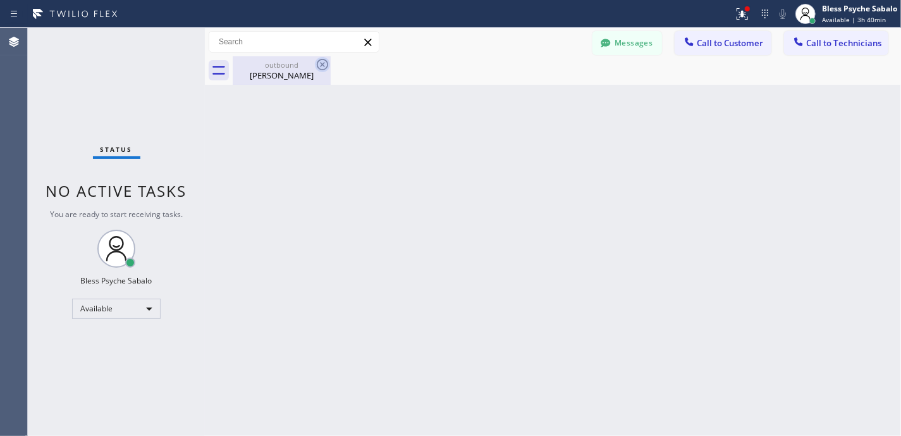
click at [324, 66] on icon at bounding box center [322, 64] width 11 height 11
click at [324, 64] on icon at bounding box center [322, 64] width 15 height 15
click at [322, 63] on icon at bounding box center [322, 64] width 15 height 15
drag, startPoint x: 640, startPoint y: 190, endPoint x: 815, endPoint y: 69, distance: 213.6
click at [642, 188] on div "Back to Dashboard Change Sender ID Customers Technicians [PHONE_NUMBER] SEARCH …" at bounding box center [553, 232] width 696 height 408
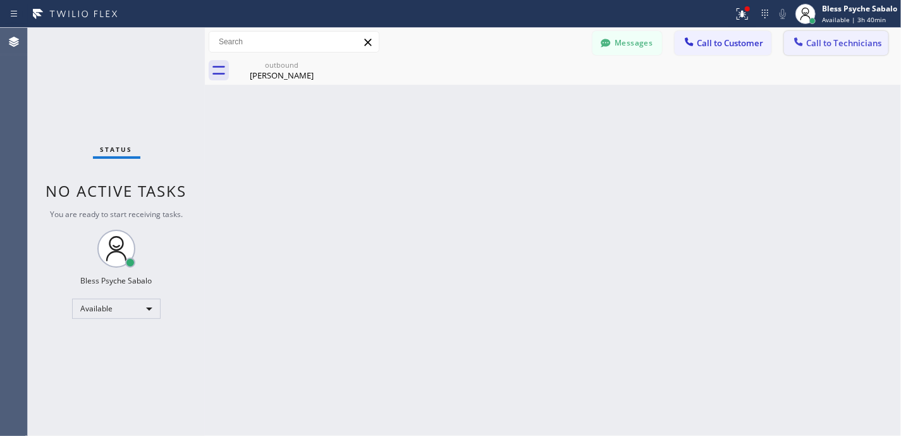
click at [834, 53] on button "Call to Technicians" at bounding box center [836, 43] width 104 height 24
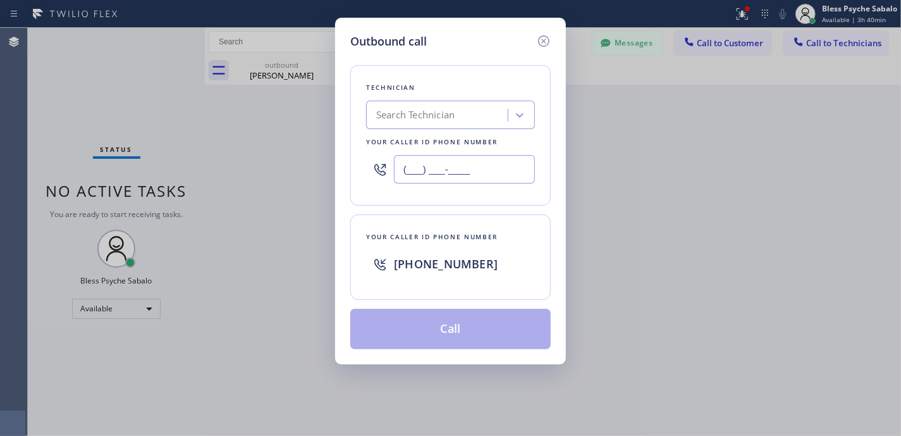
click at [477, 168] on input "(___) ___-____" at bounding box center [464, 169] width 141 height 28
paste input "310) 694-6111"
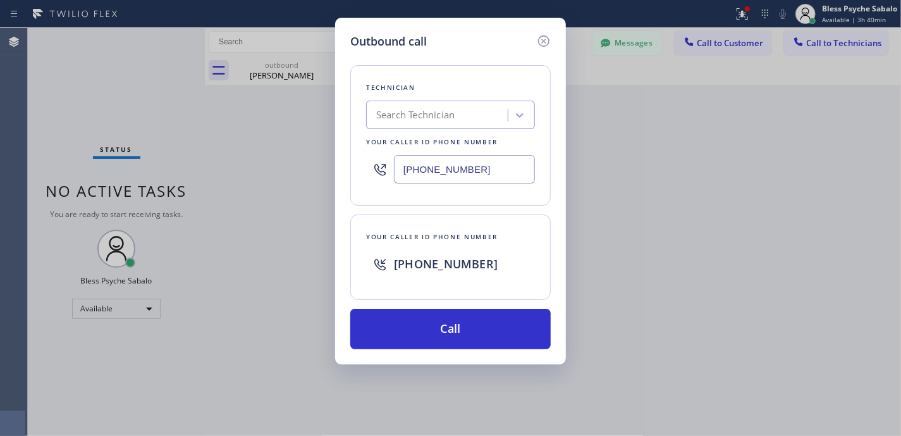
type input "[PHONE_NUMBER]"
click at [448, 104] on div "Search Technician" at bounding box center [439, 115] width 138 height 22
type input "5 star"
drag, startPoint x: 540, startPoint y: 41, endPoint x: 585, endPoint y: 52, distance: 46.2
click at [547, 42] on icon at bounding box center [543, 41] width 15 height 15
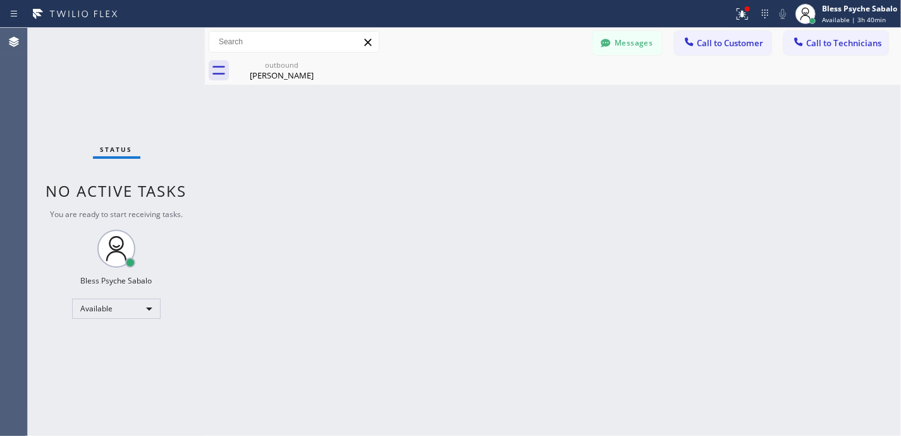
drag, startPoint x: 615, startPoint y: 64, endPoint x: 650, endPoint y: 58, distance: 35.2
click at [626, 63] on div "outbound [PERSON_NAME]" at bounding box center [567, 70] width 668 height 28
click at [695, 49] on div at bounding box center [688, 42] width 15 height 15
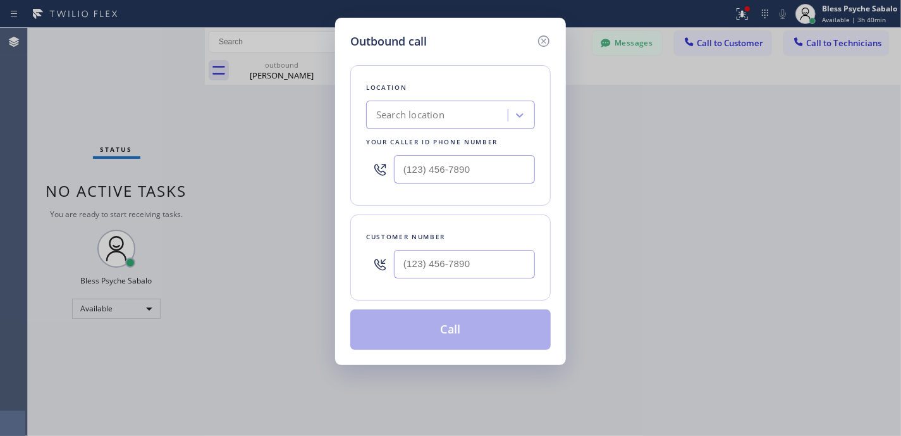
click at [464, 117] on div "Search location" at bounding box center [439, 115] width 138 height 22
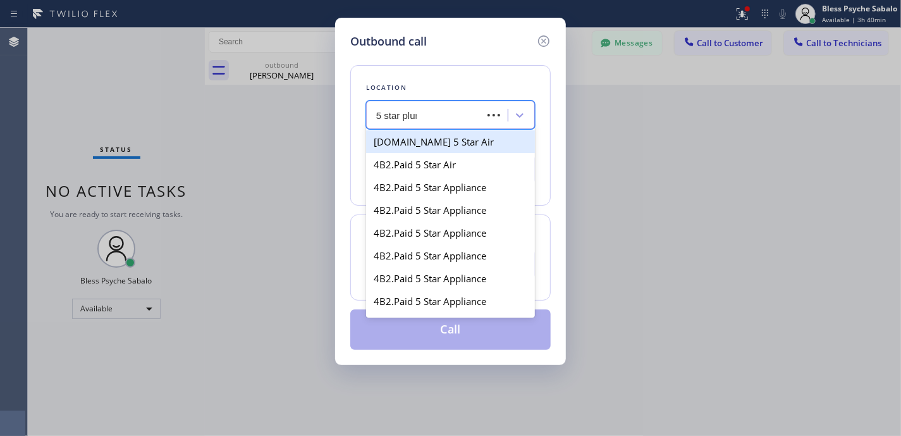
type input "5 star plumb"
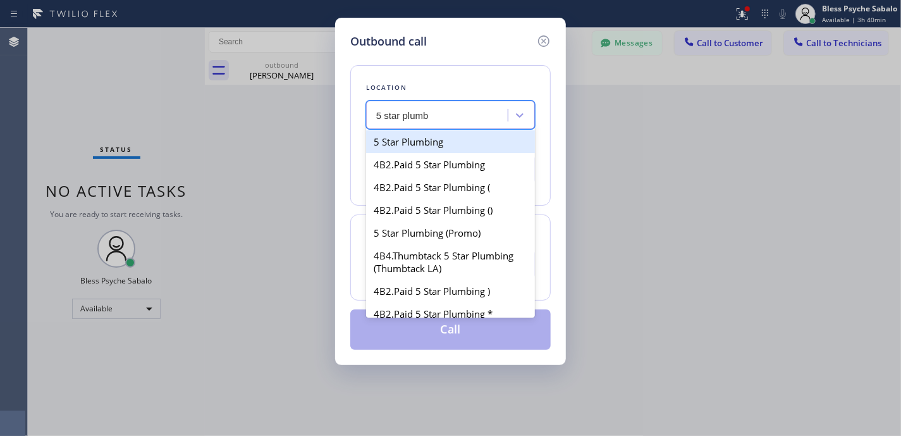
click at [471, 132] on div "5 Star Plumbing" at bounding box center [450, 141] width 169 height 23
type input "[PHONE_NUMBER]"
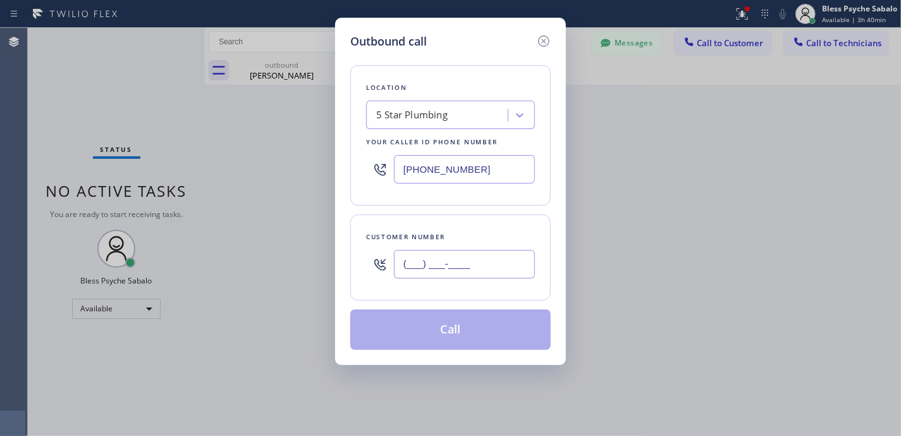
click at [483, 269] on input "(___) ___-____" at bounding box center [464, 264] width 141 height 28
paste input "310) 694-6111"
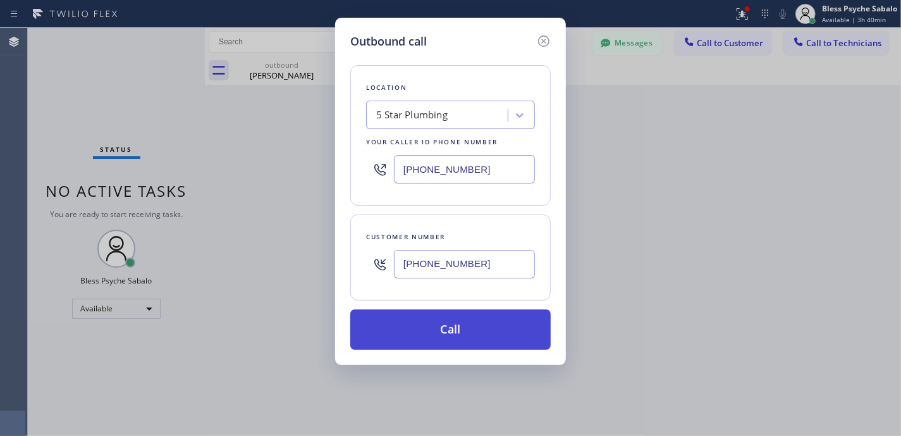
type input "[PHONE_NUMBER]"
click at [468, 348] on button "Call" at bounding box center [450, 329] width 200 height 40
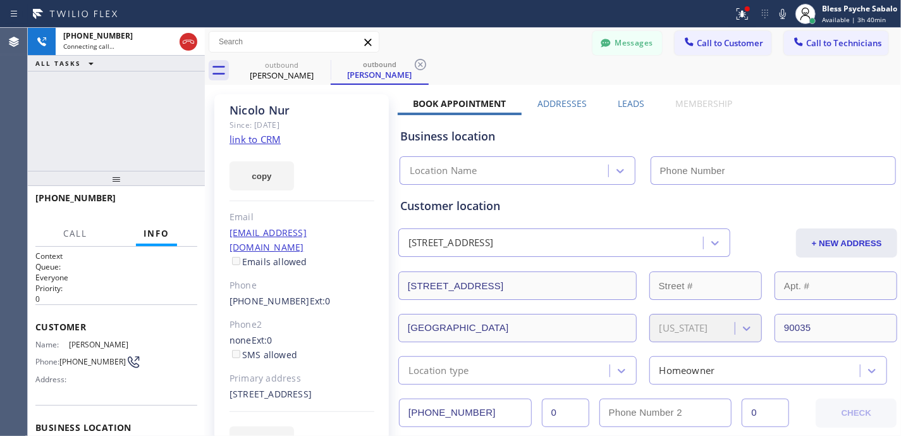
type input "[PHONE_NUMBER]"
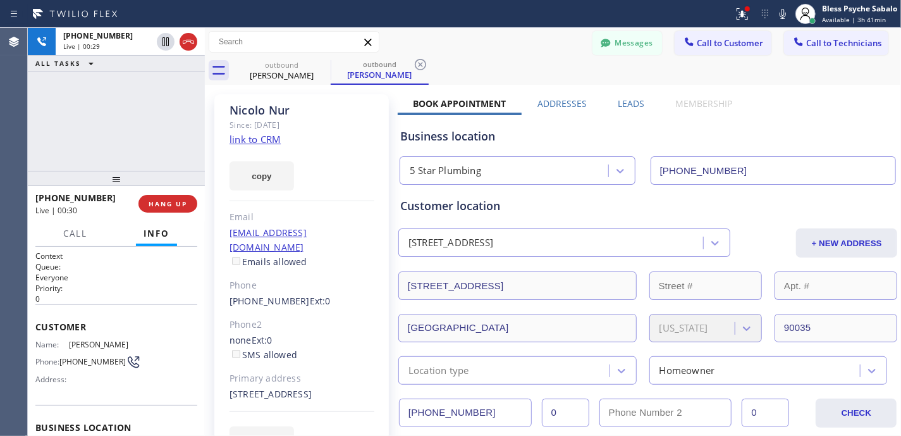
click at [375, 129] on div "[PERSON_NAME] Since: [DATE] link to CRM copy Email [EMAIL_ADDRESS][DOMAIN_NAME]…" at bounding box center [301, 282] width 174 height 376
drag, startPoint x: 82, startPoint y: 74, endPoint x: 248, endPoint y: 66, distance: 167.1
click at [83, 74] on div "[PHONE_NUMBER] Live | 00:29 ALL TASKS ALL TASKS ACTIVE TASKS TASKS IN WRAP UP" at bounding box center [116, 99] width 177 height 143
click at [324, 64] on icon at bounding box center [322, 64] width 15 height 15
click at [324, 61] on icon at bounding box center [322, 64] width 15 height 15
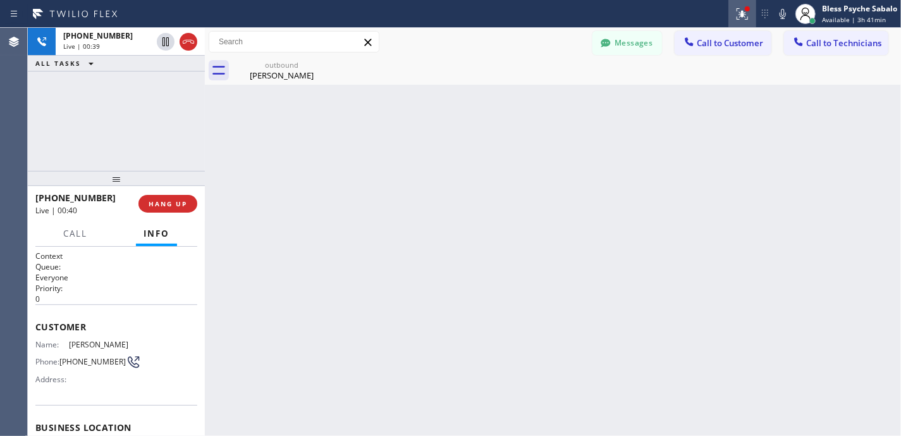
click at [740, 16] on icon at bounding box center [742, 13] width 15 height 15
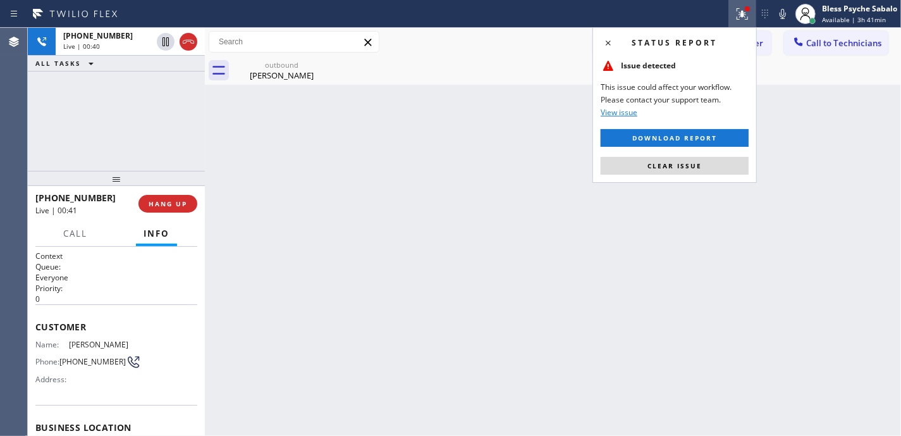
click at [685, 154] on div "Status report Issue detected This issue could affect your workflow. Please cont…" at bounding box center [674, 105] width 164 height 156
click at [681, 163] on span "Clear issue" at bounding box center [674, 165] width 54 height 9
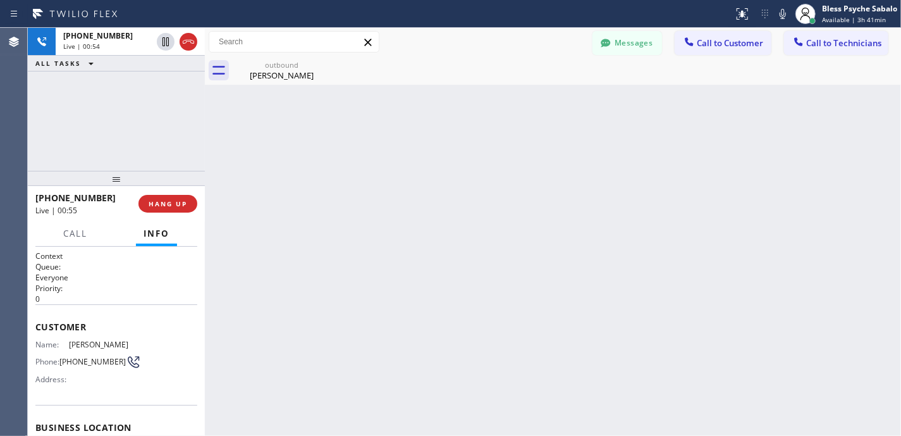
click at [412, 82] on div "outbound [PERSON_NAME]" at bounding box center [567, 70] width 668 height 28
click at [296, 74] on div "[PERSON_NAME]" at bounding box center [281, 75] width 95 height 11
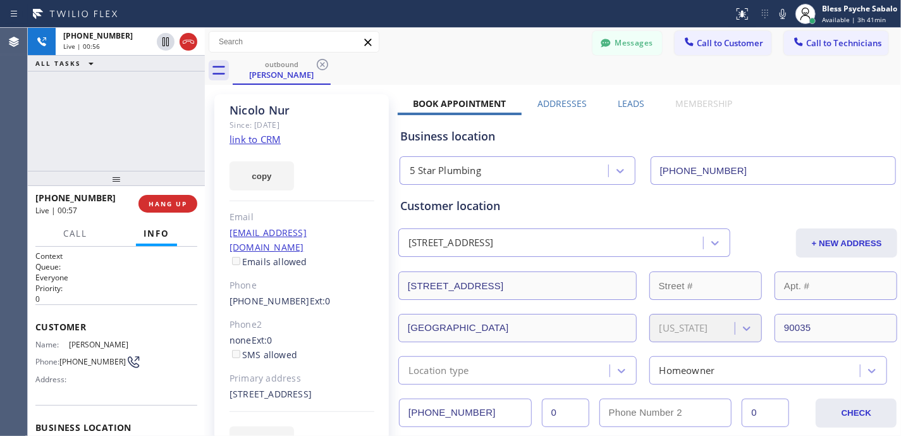
click at [322, 63] on icon at bounding box center [322, 64] width 15 height 15
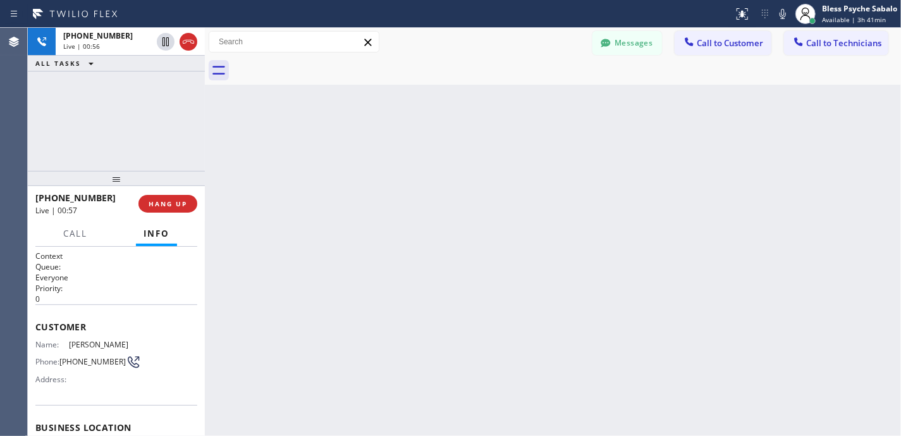
click at [320, 116] on div "Back to Dashboard Change Sender ID Customers Technicians [PHONE_NUMBER] SEARCH …" at bounding box center [553, 232] width 696 height 408
click at [185, 204] on span "HANG UP" at bounding box center [168, 203] width 39 height 9
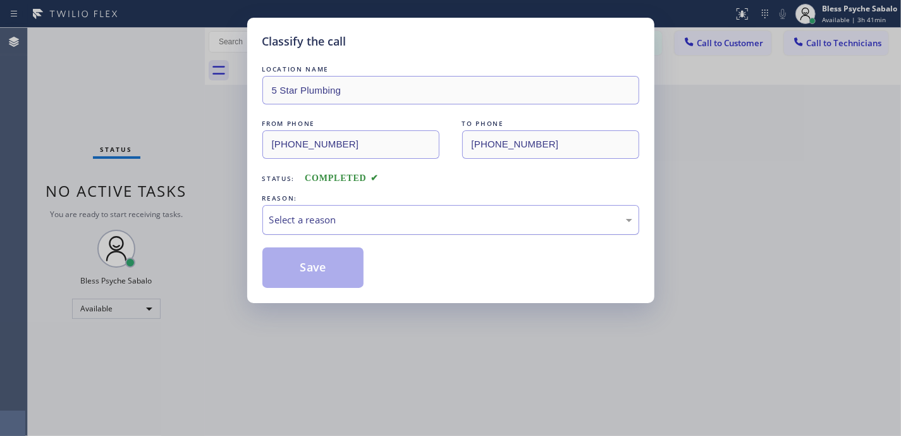
drag, startPoint x: 403, startPoint y: 219, endPoint x: 403, endPoint y: 228, distance: 8.9
click at [403, 221] on div "Select a reason" at bounding box center [450, 219] width 363 height 15
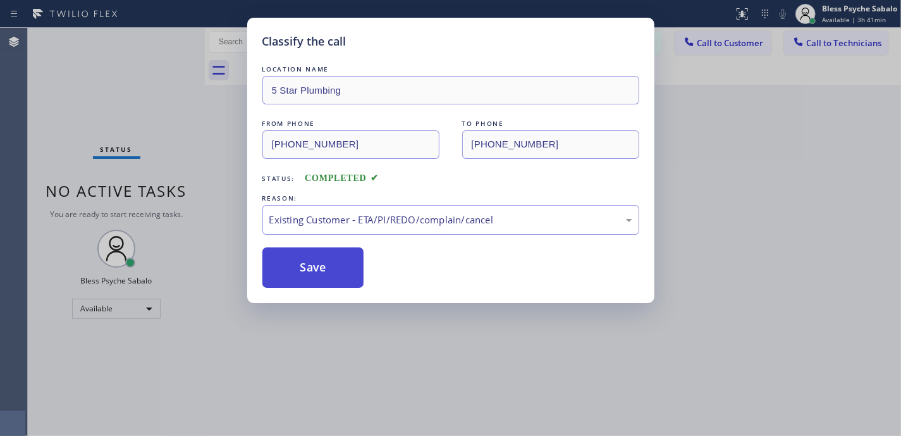
click at [317, 279] on button "Save" at bounding box center [313, 267] width 102 height 40
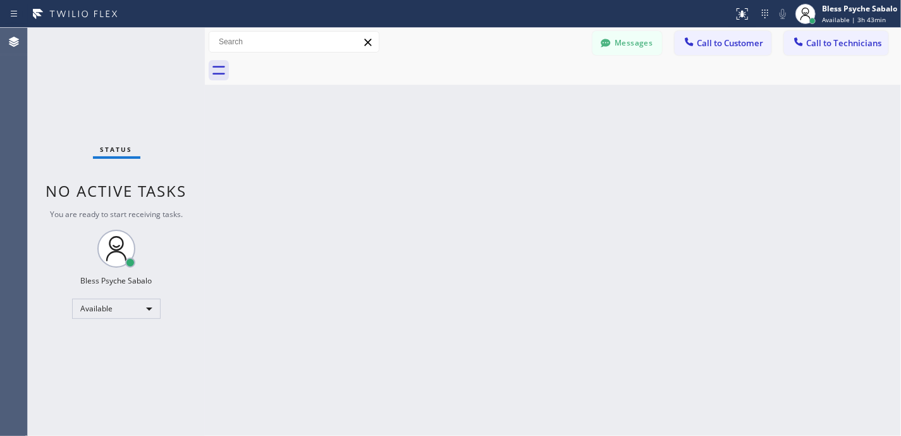
click at [432, 284] on div "Back to Dashboard Change Sender ID Customers Technicians [PHONE_NUMBER] SEARCH …" at bounding box center [553, 232] width 696 height 408
click at [716, 205] on div "Back to Dashboard Change Sender ID Customers Technicians [PHONE_NUMBER] SEARCH …" at bounding box center [553, 232] width 696 height 408
drag, startPoint x: 496, startPoint y: 307, endPoint x: 456, endPoint y: 302, distance: 39.5
click at [488, 303] on div "Back to Dashboard Change Sender ID Customers Technicians [PHONE_NUMBER] SEARCH …" at bounding box center [553, 232] width 696 height 408
click at [478, 207] on div "Back to Dashboard Change Sender ID Customers Technicians [PHONE_NUMBER] SEARCH …" at bounding box center [553, 232] width 696 height 408
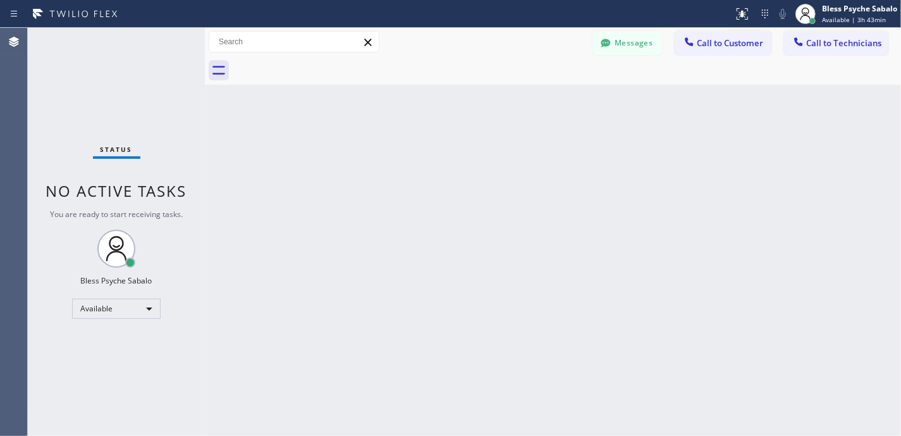
click at [302, 81] on div at bounding box center [567, 70] width 668 height 28
drag, startPoint x: 458, startPoint y: 145, endPoint x: 506, endPoint y: 56, distance: 102.1
click at [466, 137] on div "Back to Dashboard Change Sender ID Customers Technicians [PHONE_NUMBER] SEARCH …" at bounding box center [553, 232] width 696 height 408
click at [578, 219] on div "Back to Dashboard Change Sender ID Customers Technicians [PHONE_NUMBER] SEARCH …" at bounding box center [553, 232] width 696 height 408
click at [375, 153] on div "Back to Dashboard Change Sender ID Customers Technicians [PHONE_NUMBER] SEARCH …" at bounding box center [553, 232] width 696 height 408
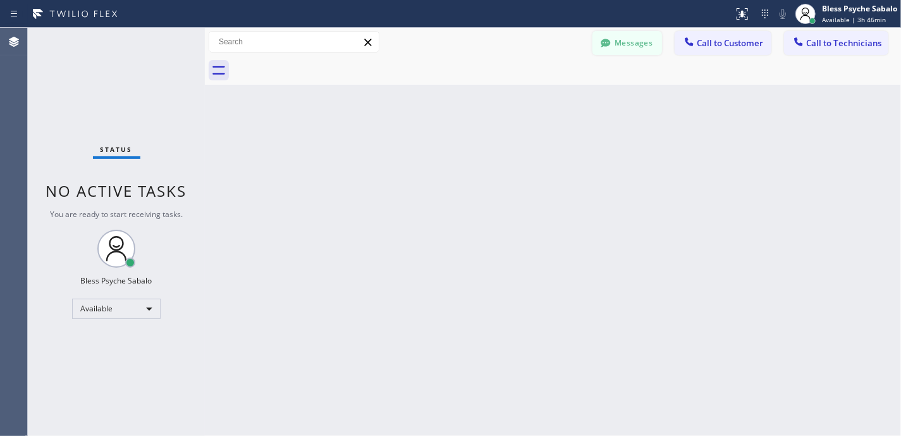
click at [633, 44] on button "Messages" at bounding box center [627, 43] width 70 height 24
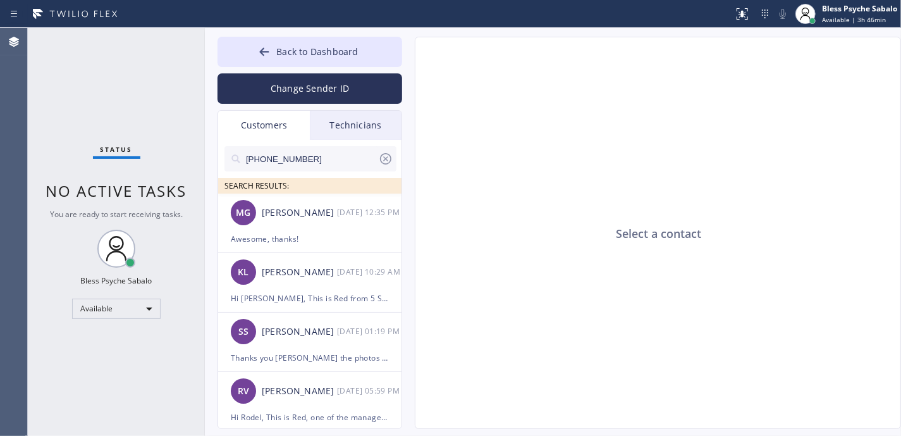
drag, startPoint x: 264, startPoint y: 147, endPoint x: 265, endPoint y: 140, distance: 7.2
click at [264, 143] on div "[PHONE_NUMBER] SEARCH RESULTS:" at bounding box center [310, 167] width 185 height 54
click at [271, 133] on div "Customers" at bounding box center [264, 125] width 92 height 29
click at [307, 236] on div "Awesome, thanks!" at bounding box center [310, 238] width 158 height 15
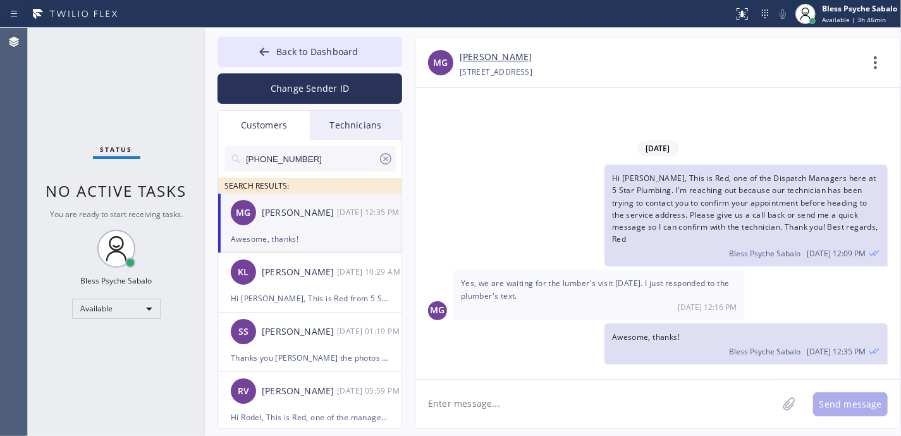
click at [355, 144] on div "[PHONE_NUMBER] SEARCH RESULTS:" at bounding box center [310, 167] width 185 height 54
click at [359, 122] on div "Technicians" at bounding box center [356, 125] width 92 height 29
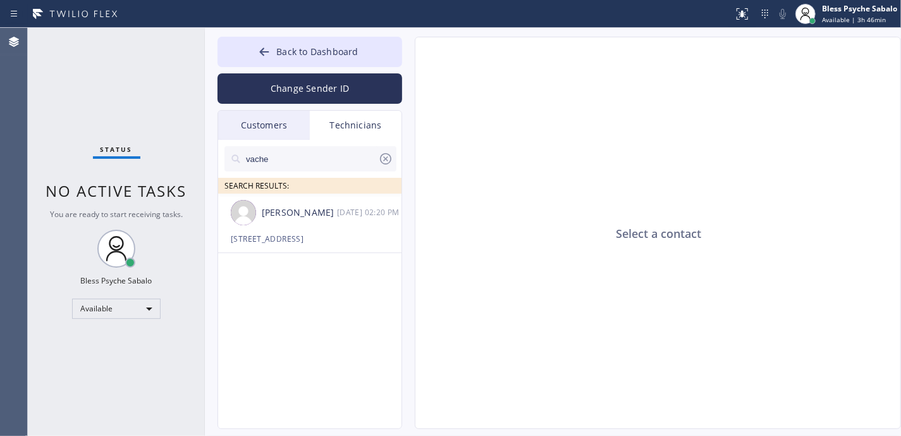
click at [382, 159] on icon at bounding box center [385, 158] width 15 height 15
click at [262, 123] on div "Customers" at bounding box center [264, 125] width 92 height 29
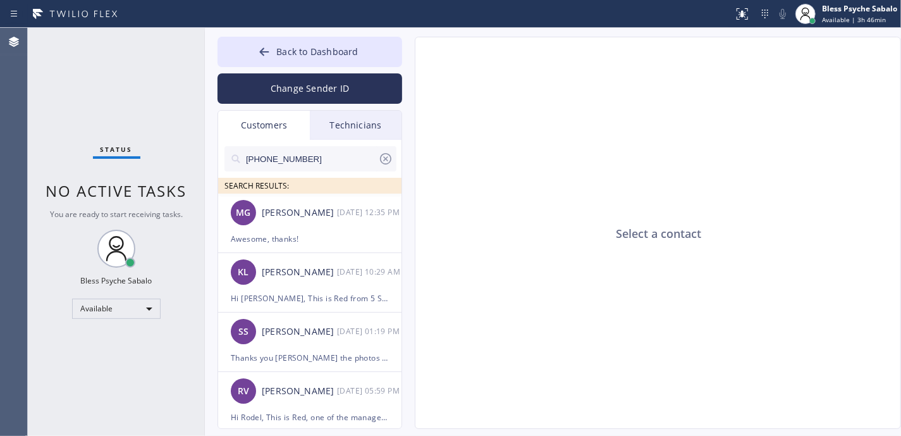
click at [350, 129] on div "Technicians" at bounding box center [356, 125] width 92 height 29
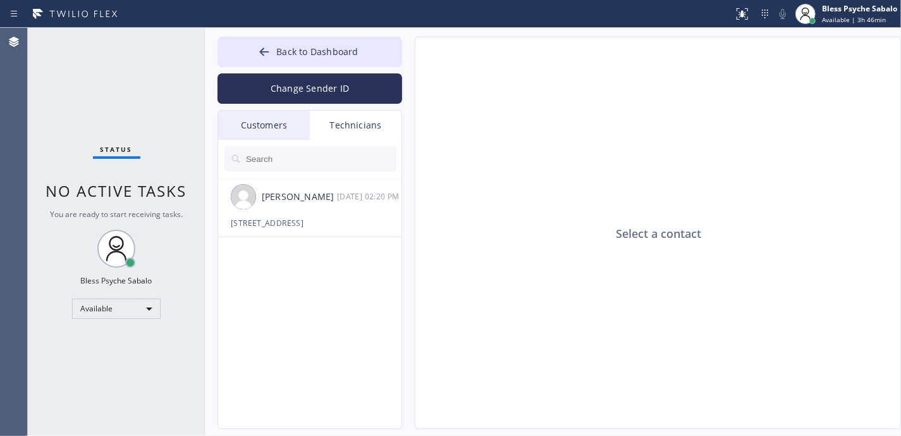
click at [352, 128] on div "Technicians" at bounding box center [356, 125] width 92 height 29
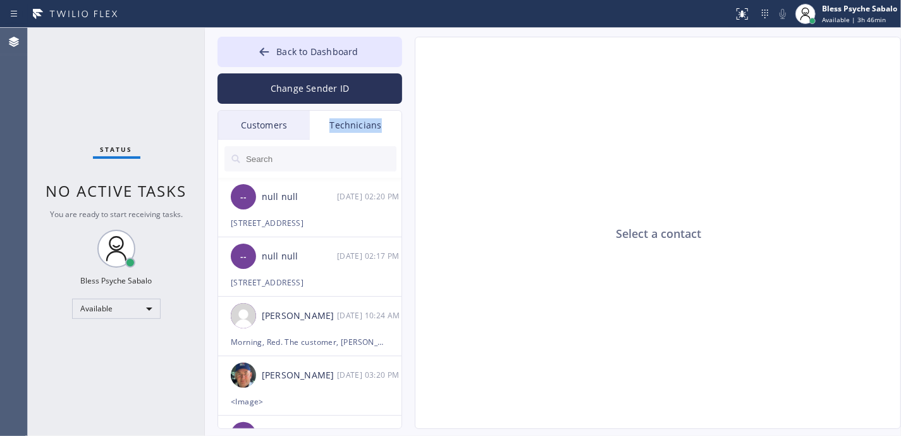
click at [352, 128] on div "Technicians" at bounding box center [356, 125] width 92 height 29
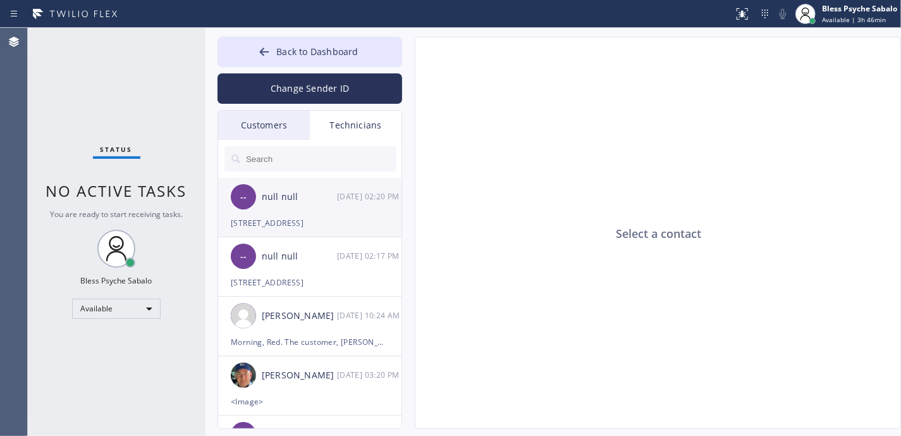
click at [357, 190] on div "[DATE] 02:20 PM" at bounding box center [370, 196] width 66 height 15
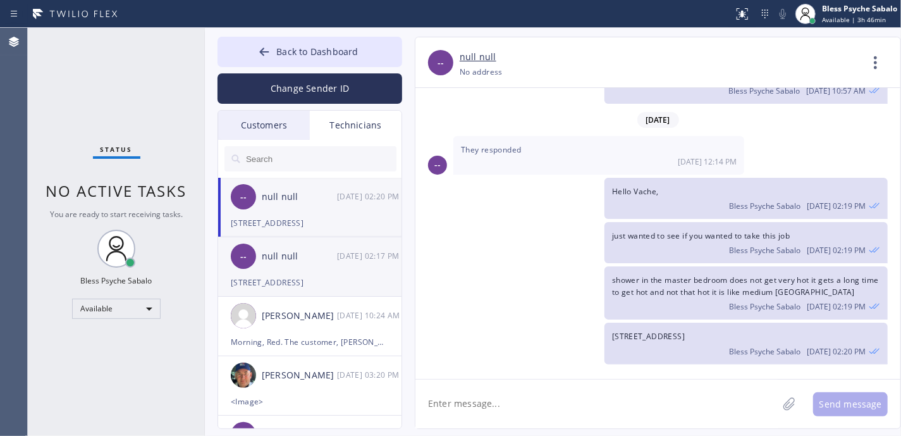
click at [346, 257] on div "[DATE] 02:17 PM" at bounding box center [370, 255] width 66 height 15
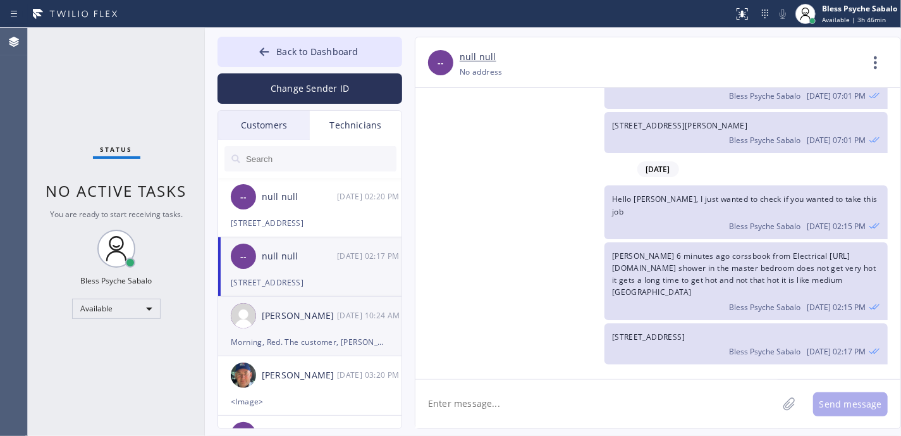
click at [354, 317] on div "[DATE] 10:24 AM" at bounding box center [370, 315] width 66 height 15
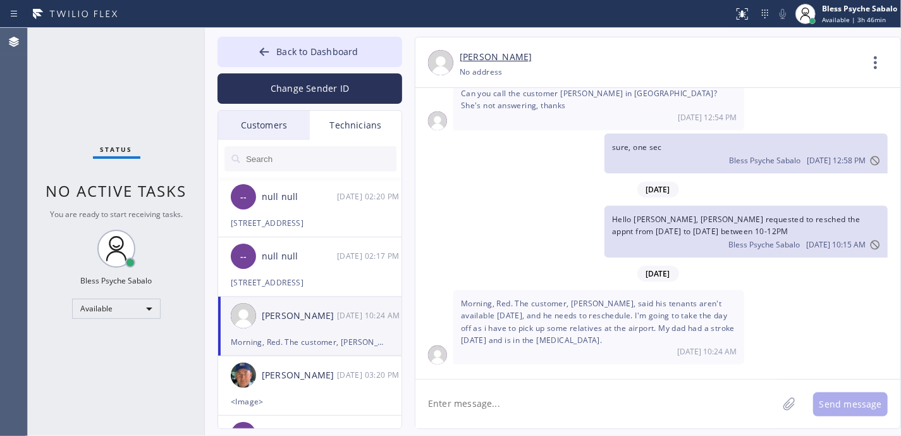
scroll to position [10027, 0]
drag, startPoint x: 496, startPoint y: 188, endPoint x: 393, endPoint y: 94, distance: 139.6
click at [494, 185] on div "[DATE]" at bounding box center [657, 189] width 485 height 26
click at [559, 219] on div "Hello [PERSON_NAME], [PERSON_NAME] requested to resched the appnt from [DATE] t…" at bounding box center [651, 231] width 472 height 52
click at [354, 52] on span "Back to Dashboard" at bounding box center [317, 52] width 82 height 12
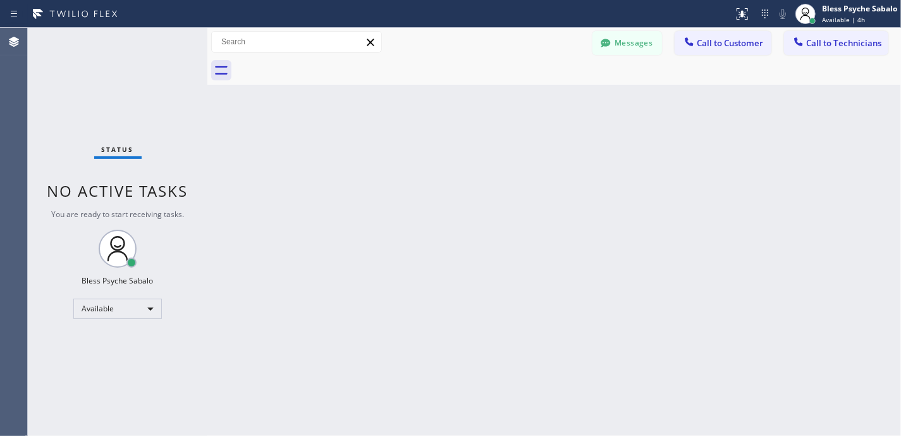
drag, startPoint x: 204, startPoint y: 158, endPoint x: 335, endPoint y: 76, distance: 155.1
click at [207, 133] on div at bounding box center [207, 232] width 0 height 408
click at [631, 44] on button "Messages" at bounding box center [627, 43] width 70 height 24
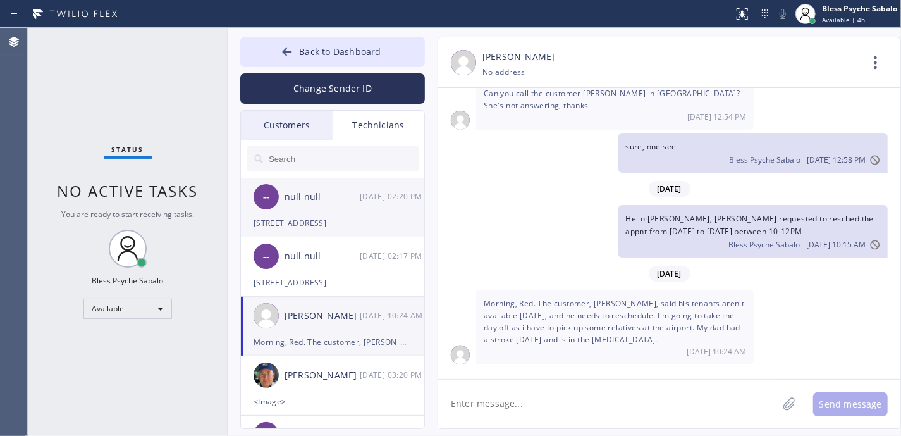
click at [319, 220] on div "[STREET_ADDRESS]" at bounding box center [332, 223] width 158 height 15
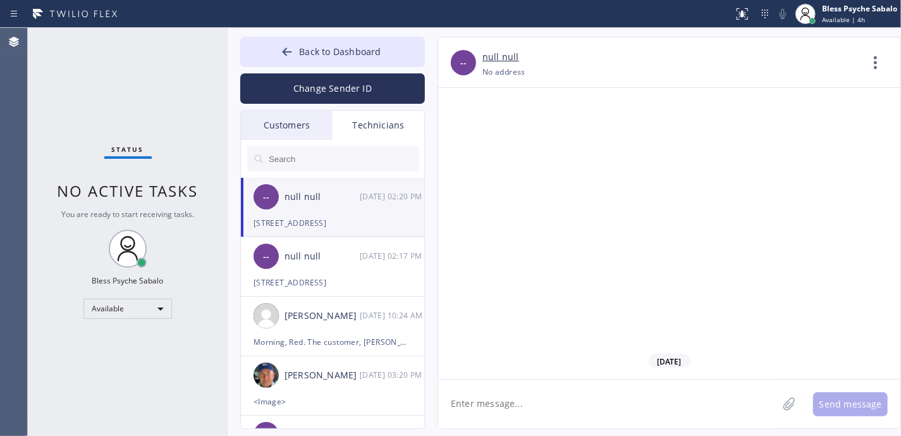
scroll to position [15568, 0]
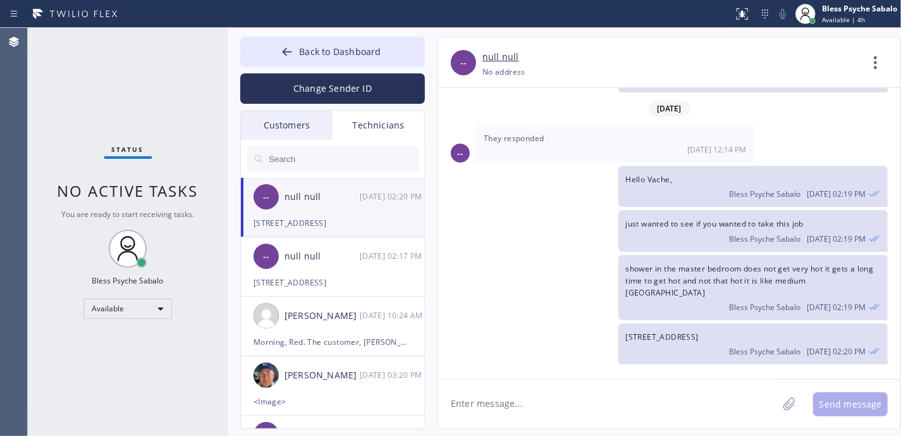
click at [304, 128] on div "Customers" at bounding box center [287, 125] width 92 height 29
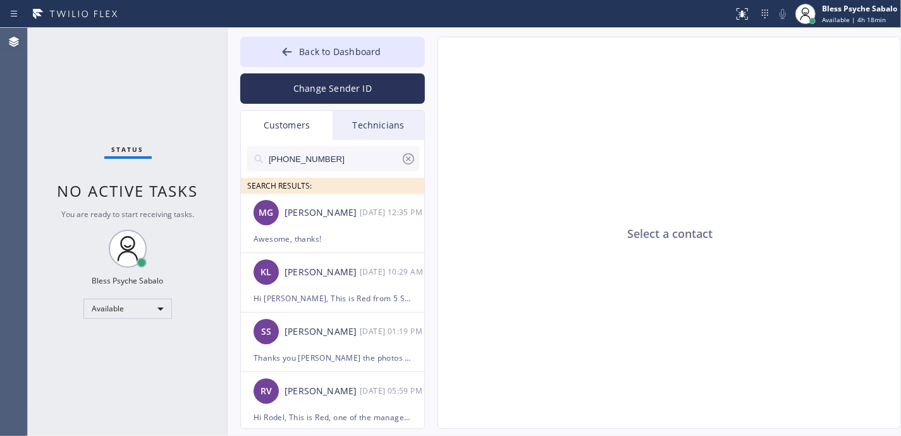
drag, startPoint x: 817, startPoint y: 119, endPoint x: 808, endPoint y: 166, distance: 47.0
click at [808, 166] on div "Select a contact" at bounding box center [669, 233] width 463 height 392
click at [807, 165] on div "Select a contact" at bounding box center [669, 233] width 463 height 392
click at [570, 314] on div "Select a contact" at bounding box center [669, 233] width 463 height 392
click at [157, 188] on span "No active tasks" at bounding box center [128, 190] width 141 height 21
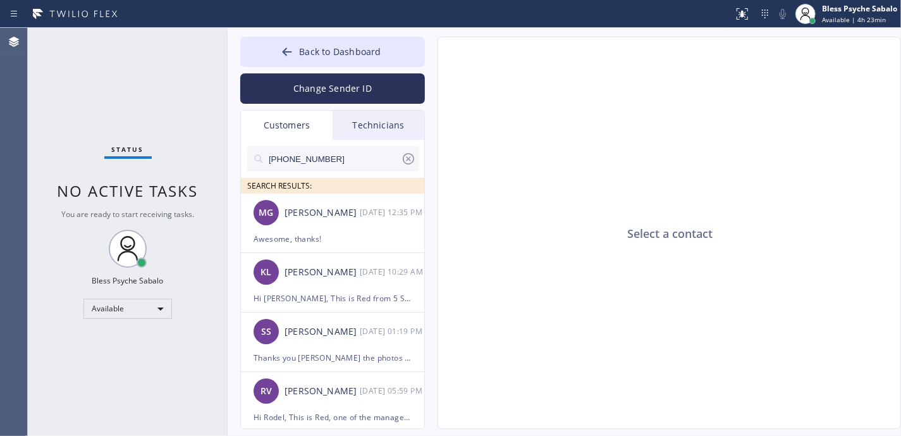
click at [290, 124] on div "Customers" at bounding box center [287, 125] width 92 height 29
click at [411, 155] on icon at bounding box center [408, 158] width 11 height 11
click at [382, 127] on div "Technicians" at bounding box center [379, 125] width 92 height 29
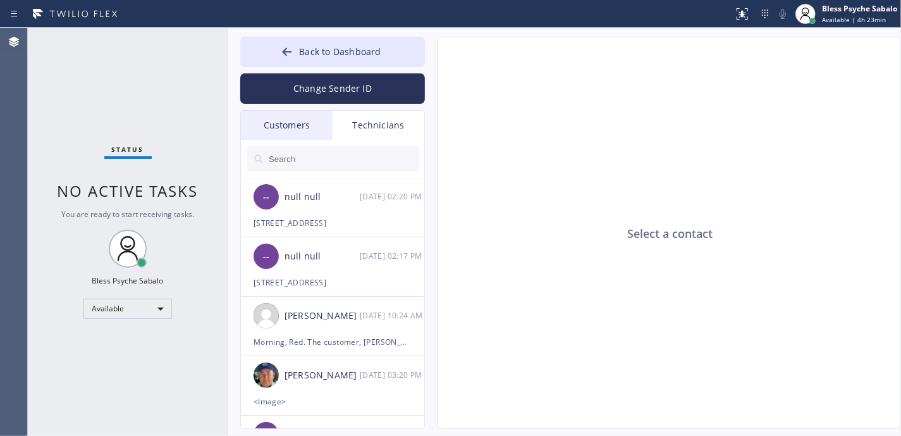
click at [281, 124] on div "Customers" at bounding box center [287, 125] width 92 height 29
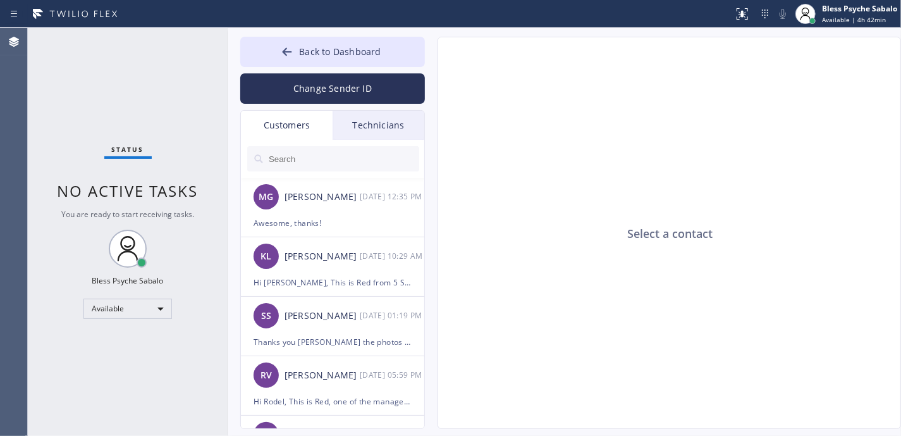
click at [810, 137] on div "Select a contact" at bounding box center [669, 233] width 463 height 392
click at [605, 233] on div "Select a contact" at bounding box center [669, 233] width 463 height 392
click at [369, 128] on div "Technicians" at bounding box center [379, 125] width 92 height 29
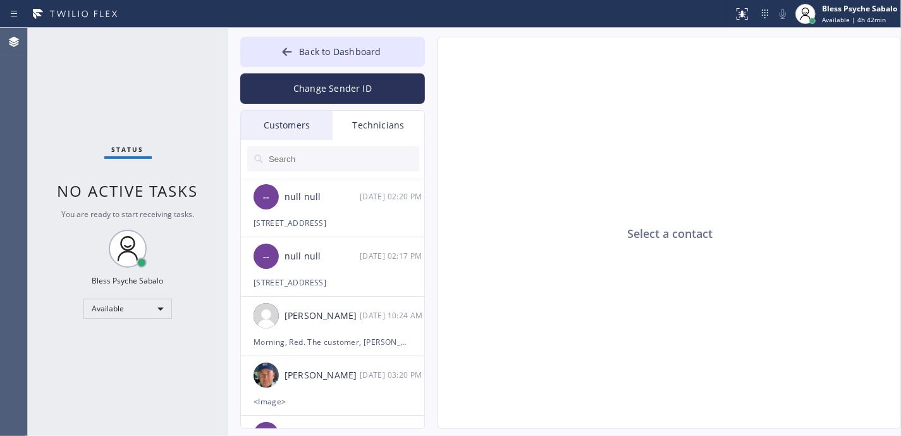
click at [274, 125] on div "Customers" at bounding box center [287, 125] width 92 height 29
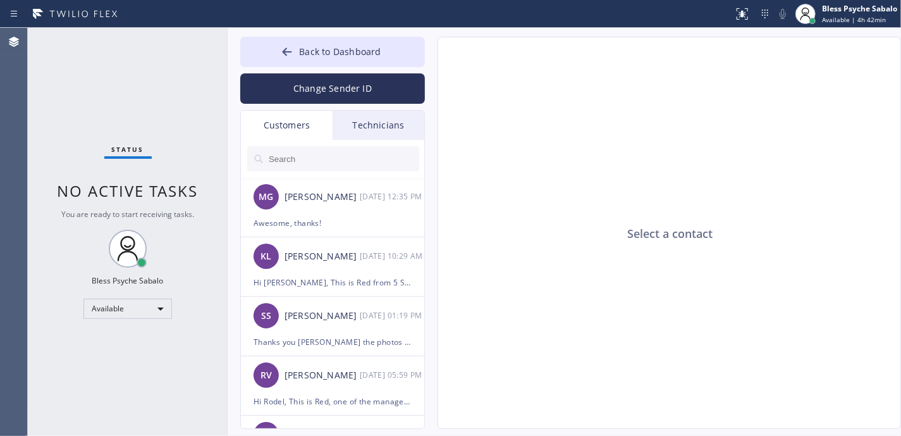
click at [324, 67] on div "Change Sender ID" at bounding box center [332, 85] width 185 height 37
click at [398, 48] on button "Back to Dashboard" at bounding box center [332, 52] width 185 height 30
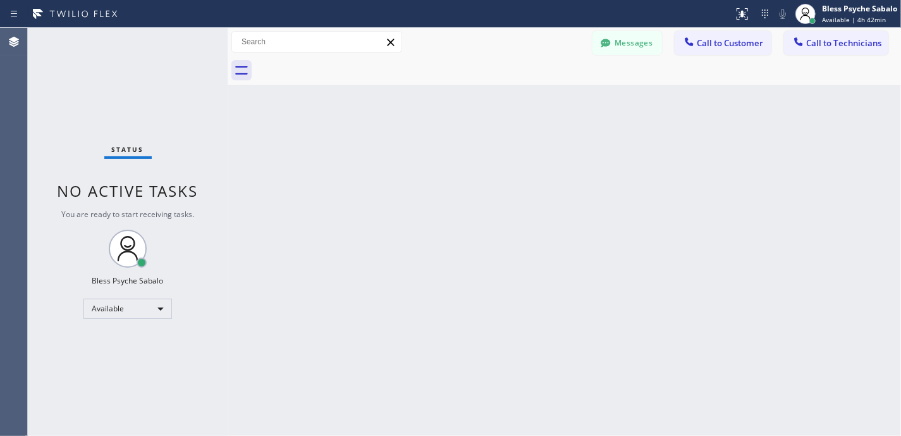
click at [652, 99] on div "Back to Dashboard Change Sender ID Customers Technicians MG [PERSON_NAME] [DATE…" at bounding box center [564, 232] width 673 height 408
drag, startPoint x: 737, startPoint y: 137, endPoint x: 900, endPoint y: 91, distance: 169.3
click at [739, 137] on div "Back to Dashboard Change Sender ID Customers Technicians MG [PERSON_NAME] [DATE…" at bounding box center [564, 232] width 673 height 408
click at [459, 170] on div "Back to Dashboard Change Sender ID Customers Technicians MG [PERSON_NAME] [DATE…" at bounding box center [564, 232] width 673 height 408
click at [604, 257] on div "Back to Dashboard Change Sender ID Customers Technicians MG [PERSON_NAME] [DATE…" at bounding box center [564, 232] width 673 height 408
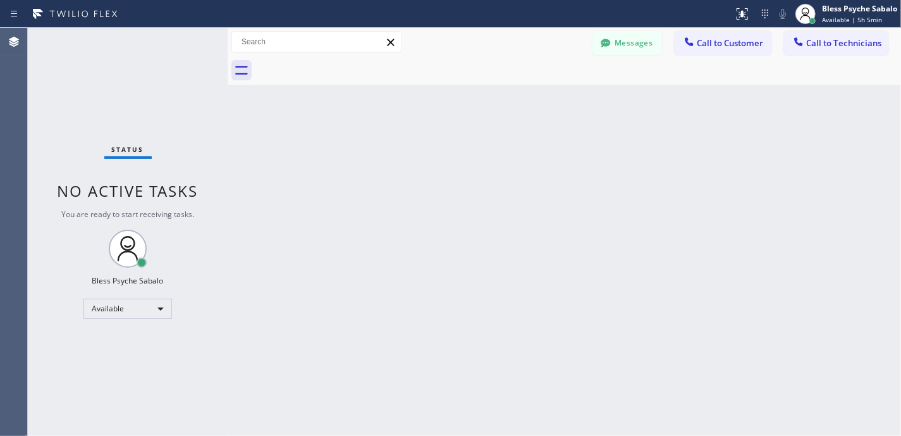
click at [603, 256] on div "Back to Dashboard Change Sender ID Customers Technicians MG [PERSON_NAME] [DATE…" at bounding box center [564, 232] width 673 height 408
